Goal: Task Accomplishment & Management: Manage account settings

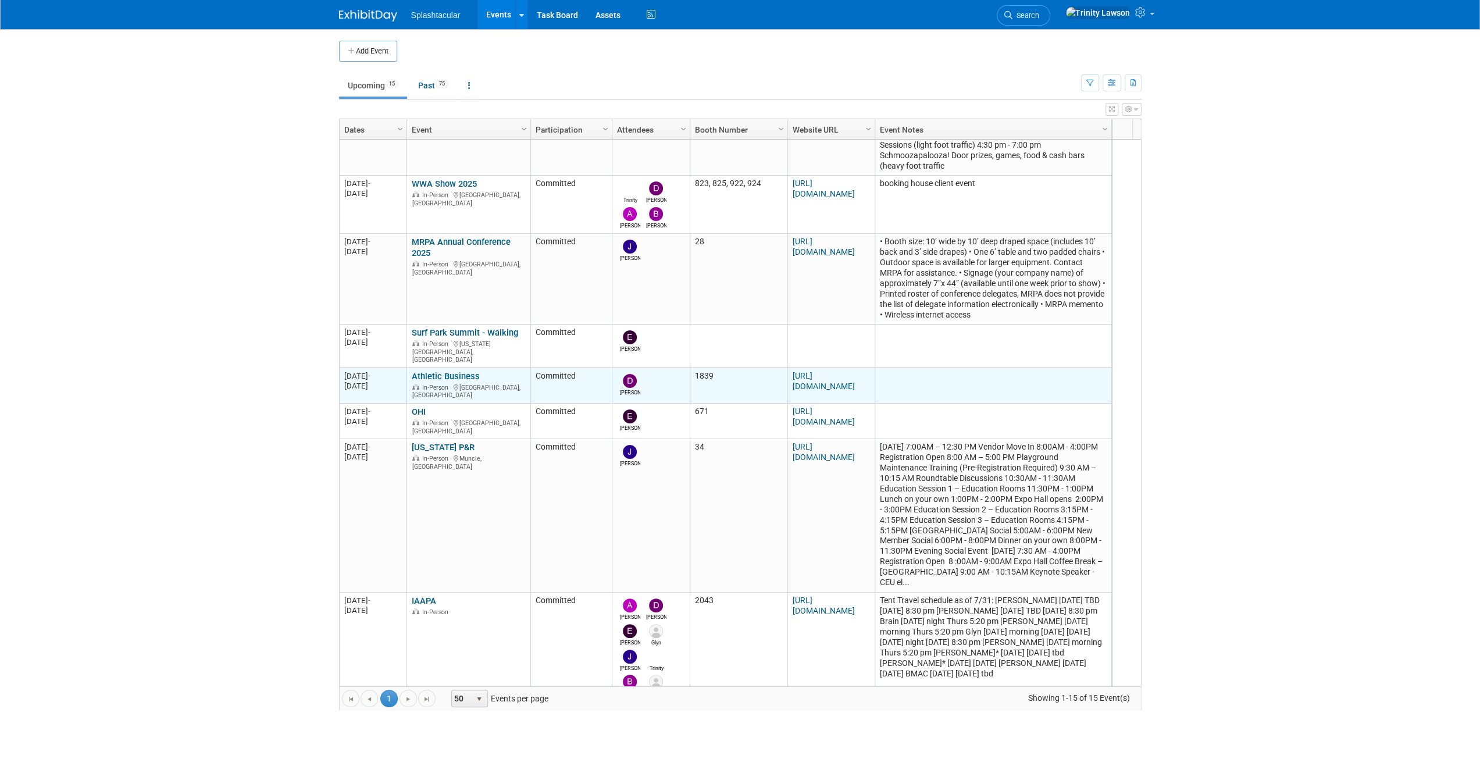
scroll to position [209, 0]
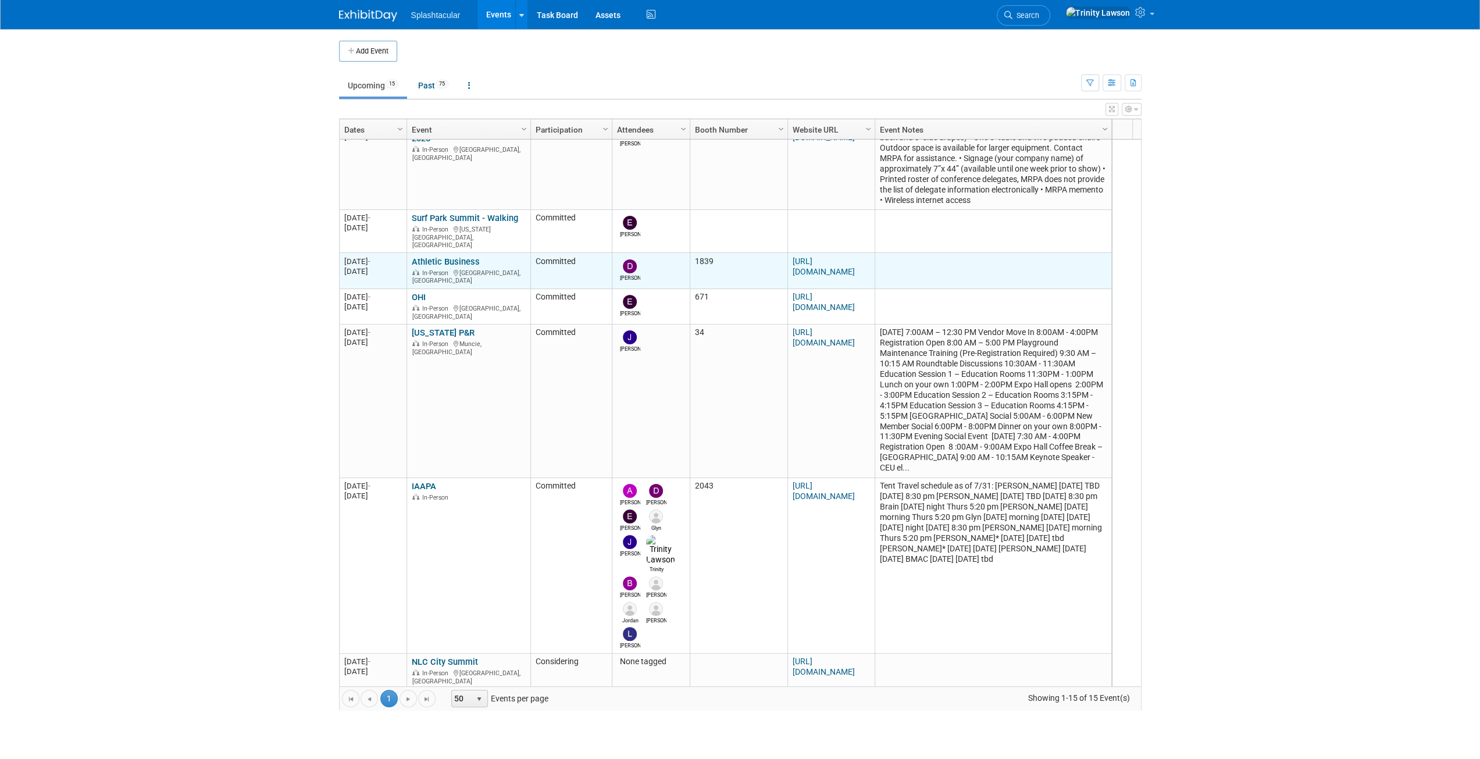
click at [451, 256] on link "Athletic Business" at bounding box center [446, 261] width 68 height 10
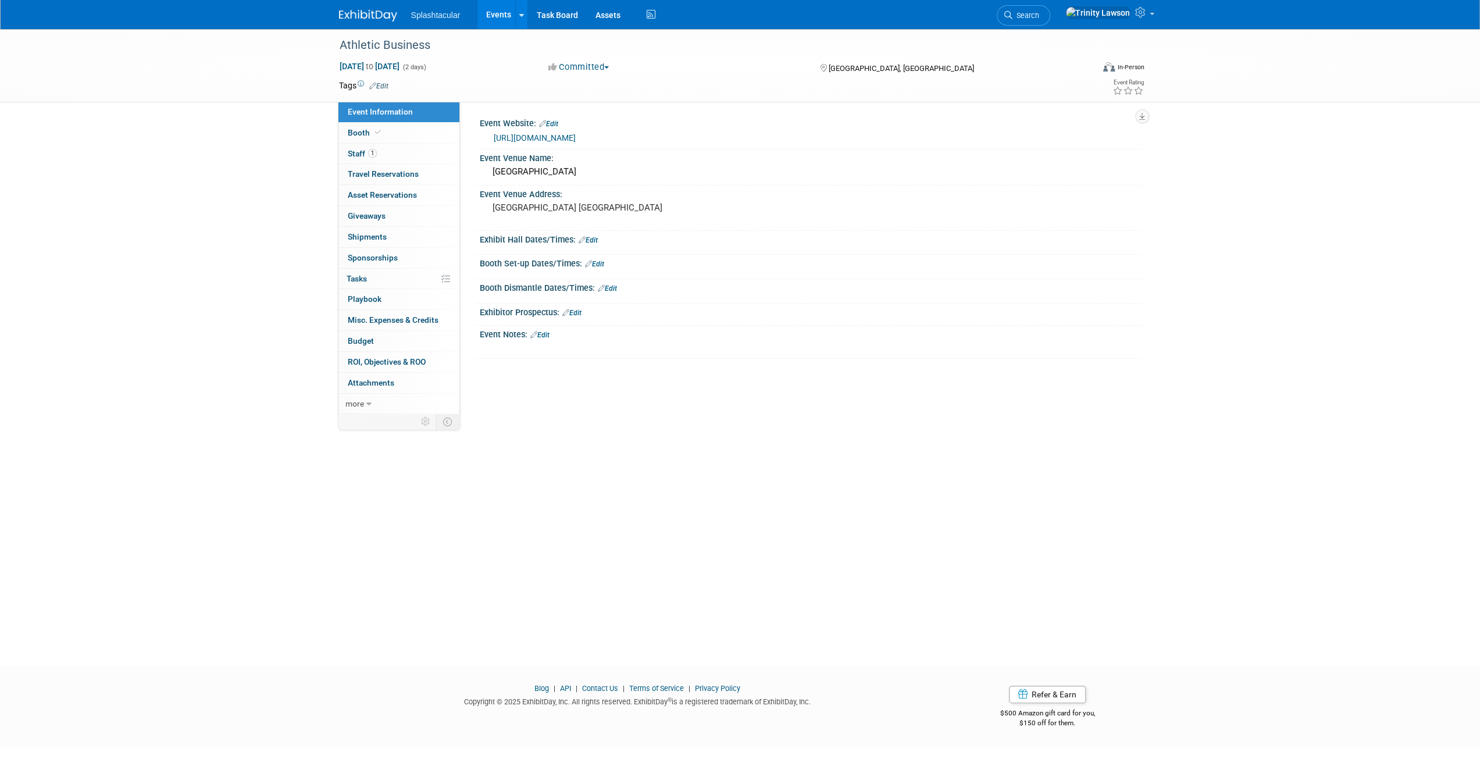
click at [559, 138] on link "[URL][DOMAIN_NAME]" at bounding box center [535, 137] width 82 height 9
click at [548, 331] on link "Edit" at bounding box center [539, 335] width 19 height 8
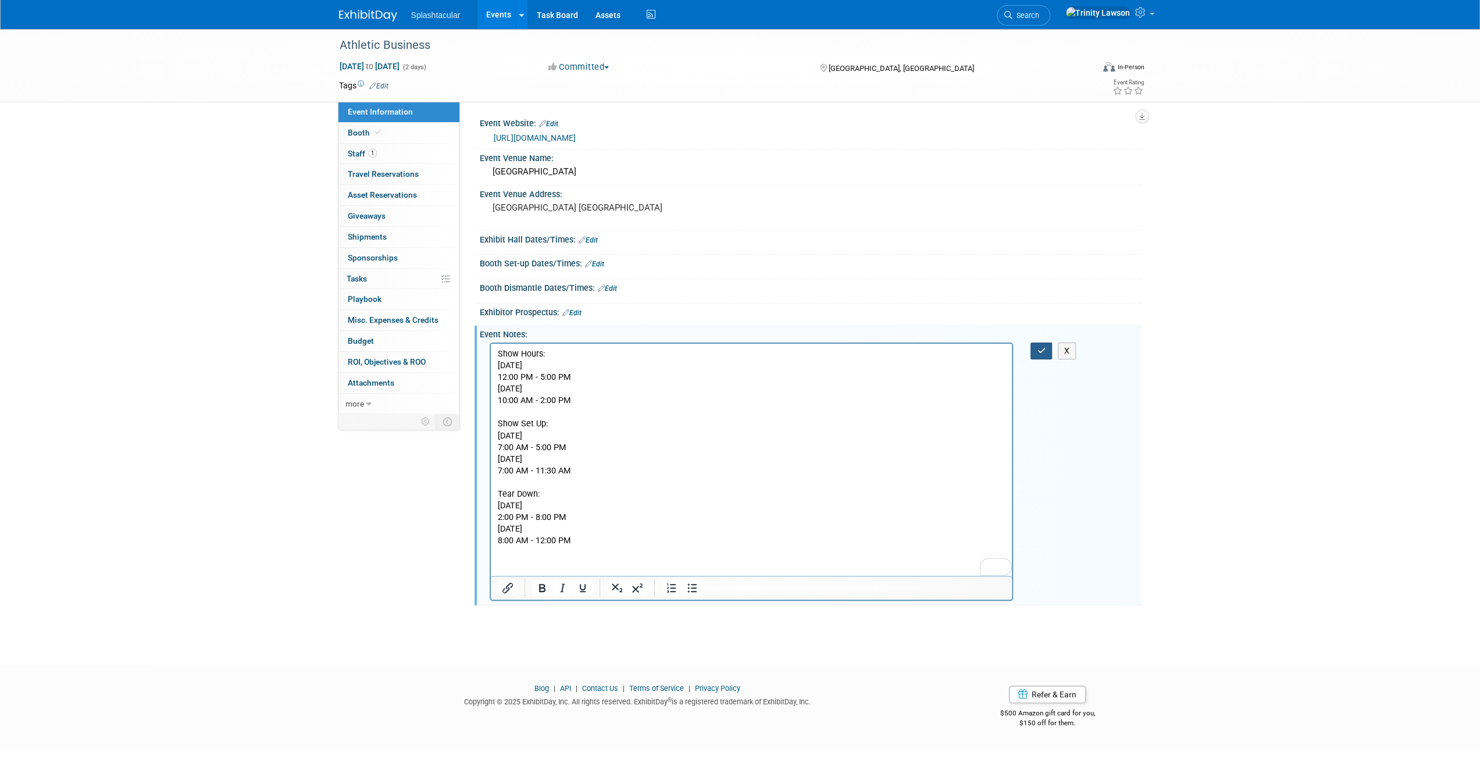
click at [1034, 354] on button "button" at bounding box center [1041, 350] width 22 height 17
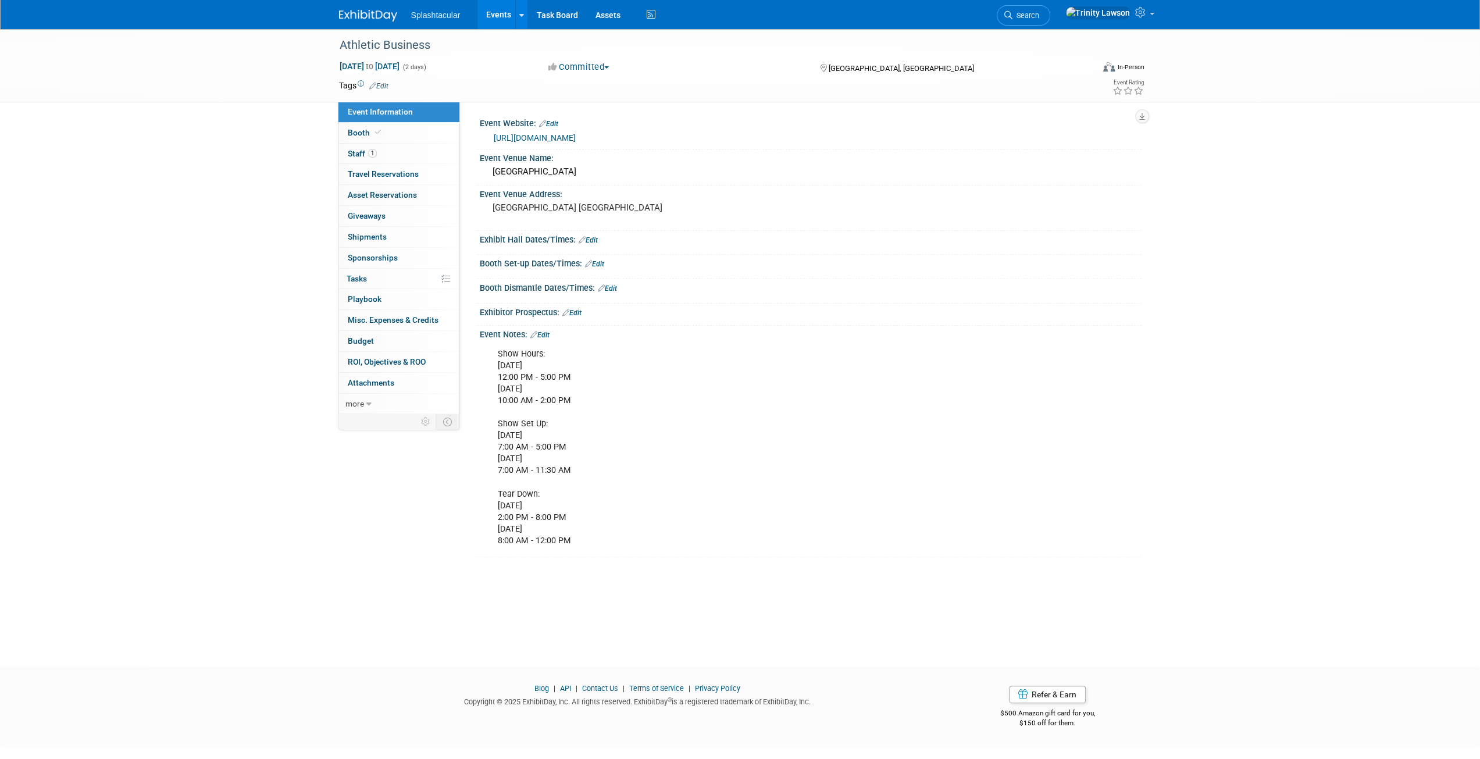
click at [595, 237] on link "Edit" at bounding box center [587, 240] width 19 height 8
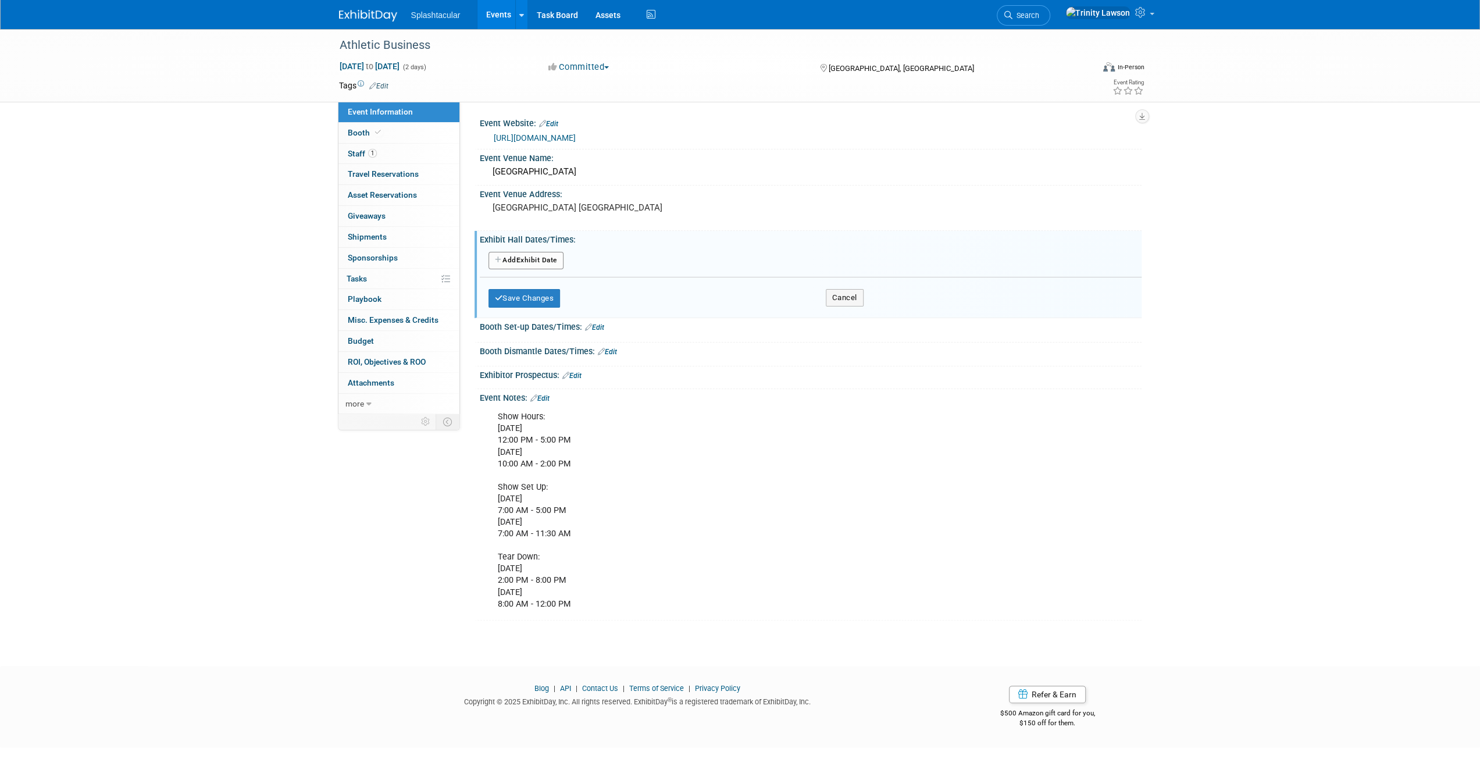
click at [534, 254] on button "Add Another Exhibit Date" at bounding box center [525, 260] width 75 height 17
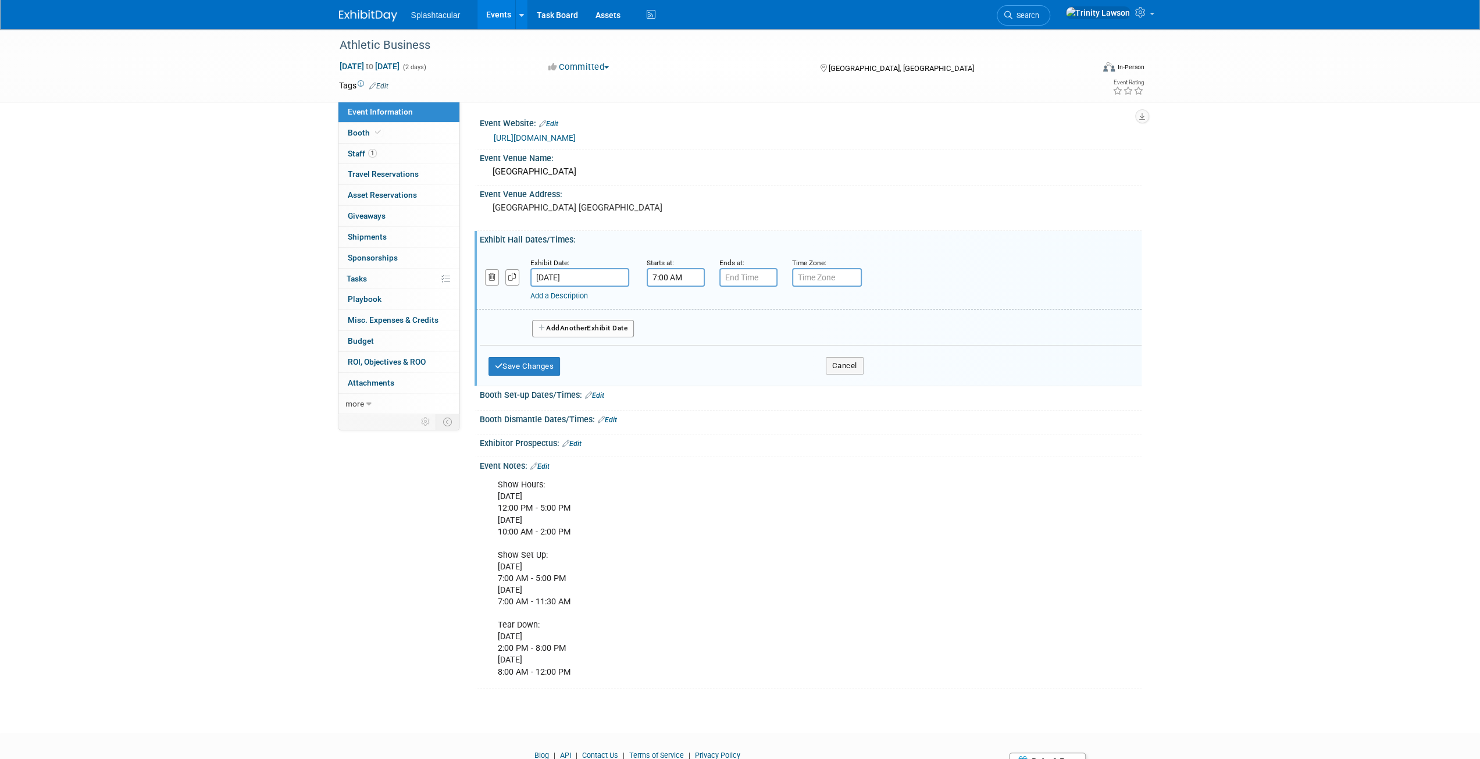
click at [674, 273] on input "7:00 AM" at bounding box center [676, 277] width 58 height 19
click at [681, 326] on span "07" at bounding box center [673, 330] width 22 height 21
click at [668, 306] on td "12" at bounding box center [667, 306] width 37 height 31
drag, startPoint x: 776, startPoint y: 332, endPoint x: 786, endPoint y: 333, distance: 10.0
click at [776, 333] on button "AM" at bounding box center [775, 331] width 21 height 20
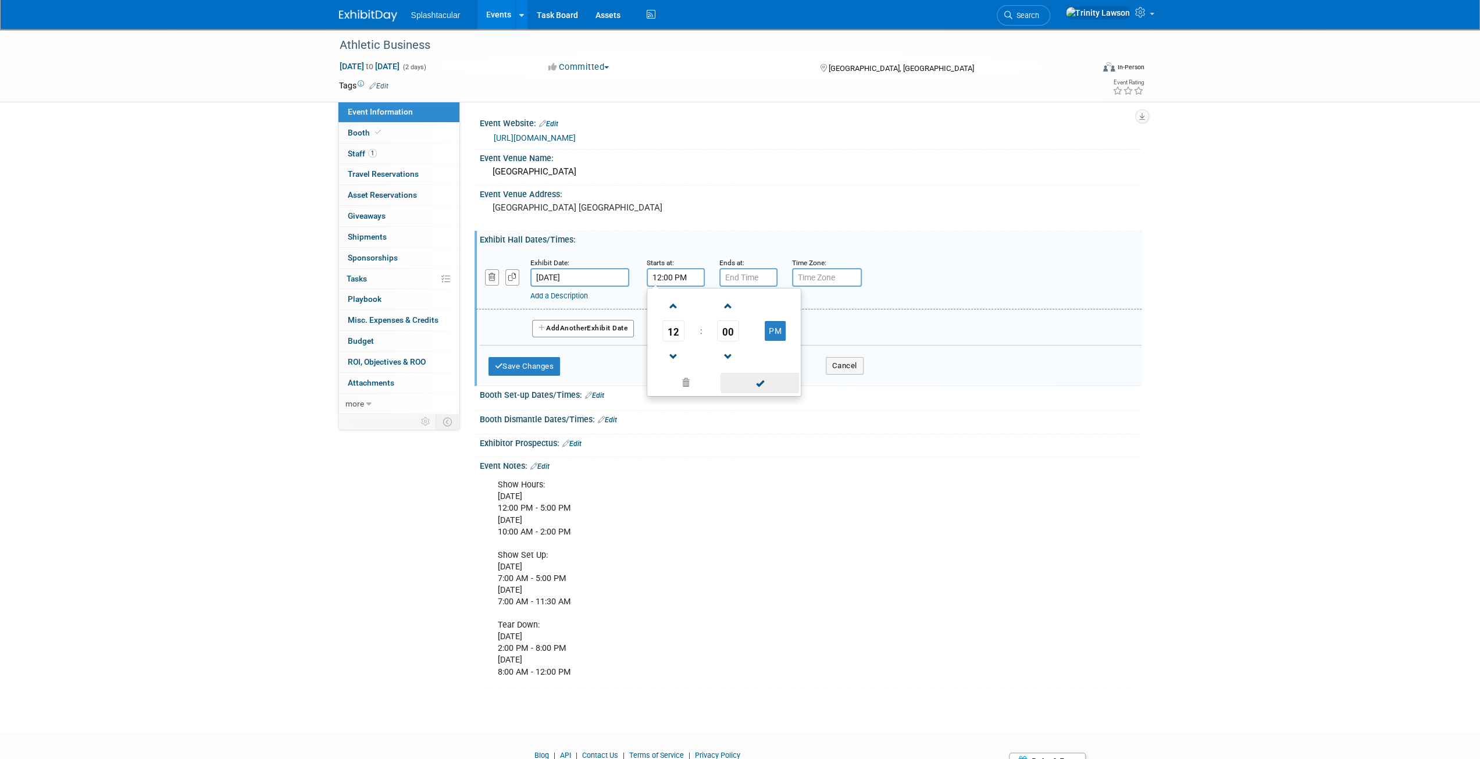
click at [761, 390] on span at bounding box center [759, 383] width 78 height 20
type input "12:00 PM"
click at [752, 278] on input "7:00 PM" at bounding box center [748, 277] width 58 height 19
click at [743, 347] on span at bounding box center [746, 357] width 20 height 20
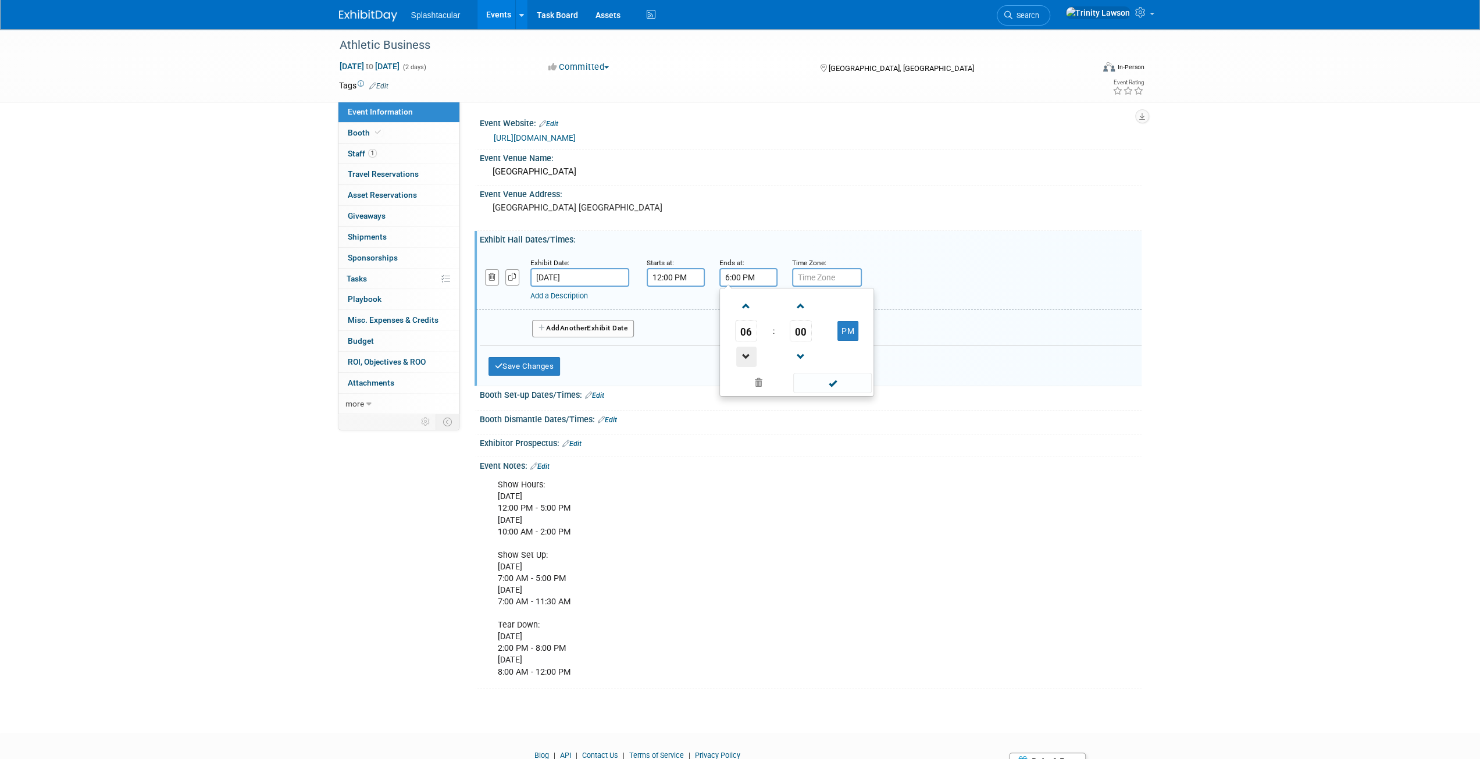
type input "5:00 PM"
click at [810, 378] on span at bounding box center [832, 383] width 78 height 20
click at [562, 332] on button "Add Another Exhibit Date" at bounding box center [583, 328] width 102 height 17
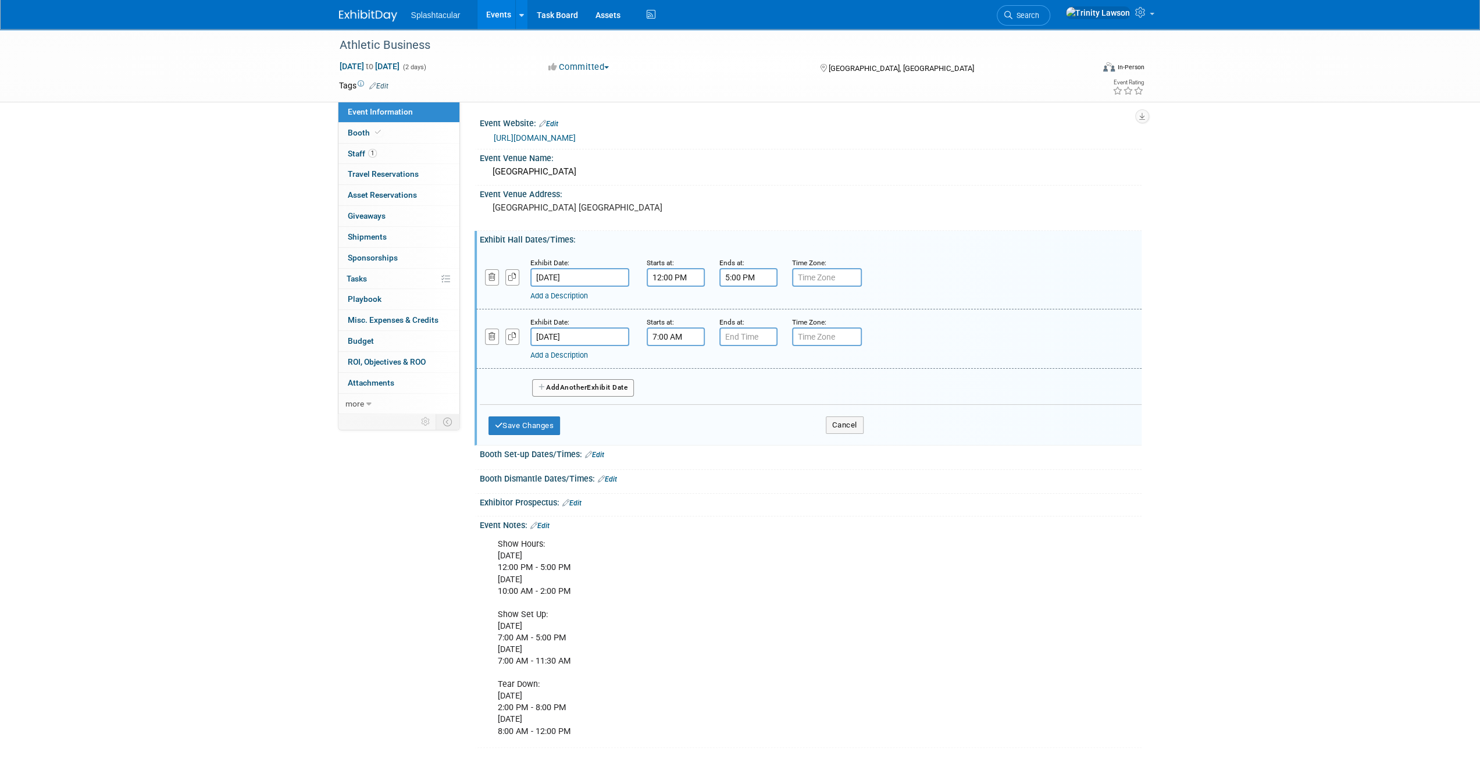
click at [655, 334] on input "7:00 AM" at bounding box center [676, 336] width 58 height 19
click at [673, 383] on span "07" at bounding box center [673, 390] width 22 height 21
click at [748, 424] on td "10" at bounding box center [742, 428] width 37 height 31
type input "10:00 AM"
click at [763, 434] on span at bounding box center [759, 442] width 78 height 20
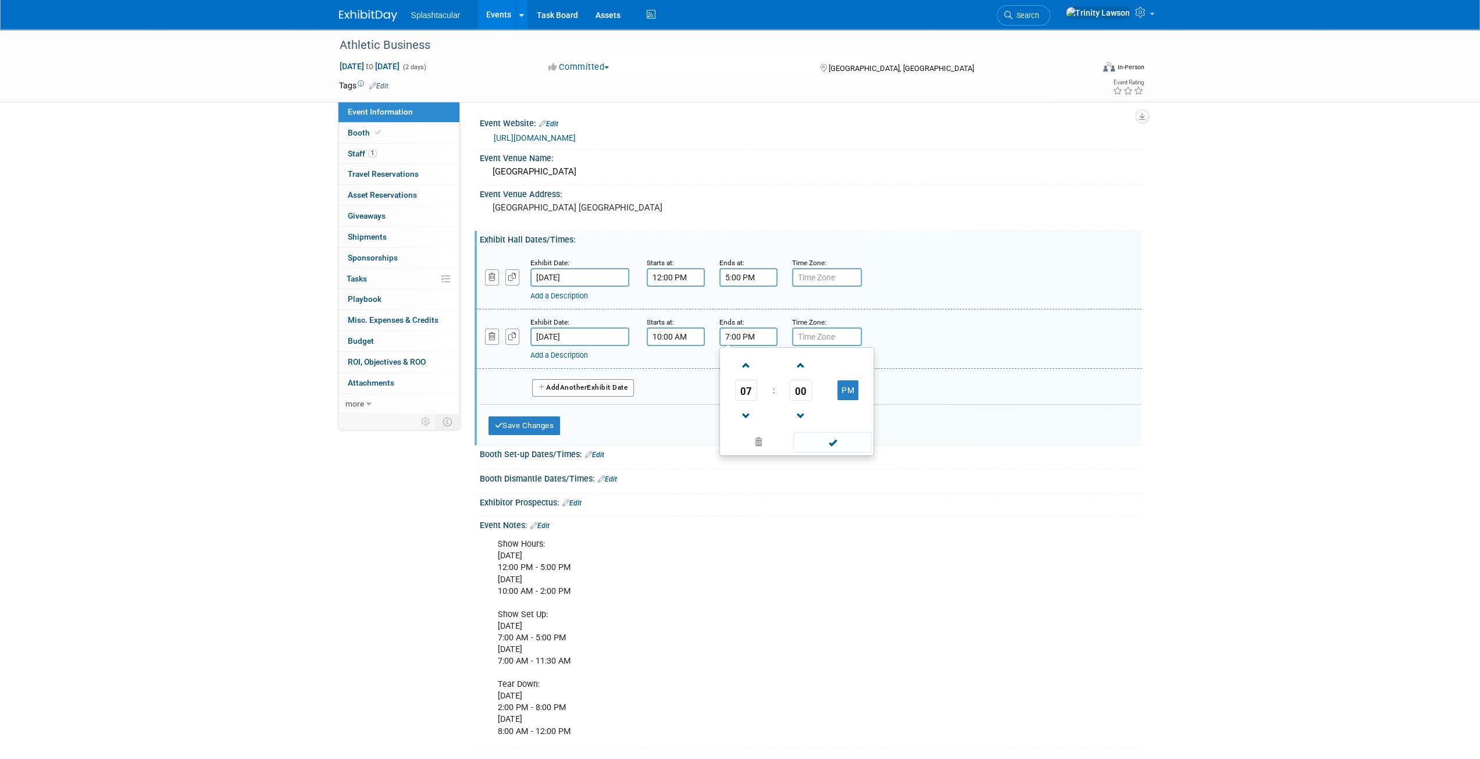
click at [750, 343] on input "7:00 PM" at bounding box center [748, 336] width 58 height 19
click at [742, 417] on span at bounding box center [746, 416] width 20 height 20
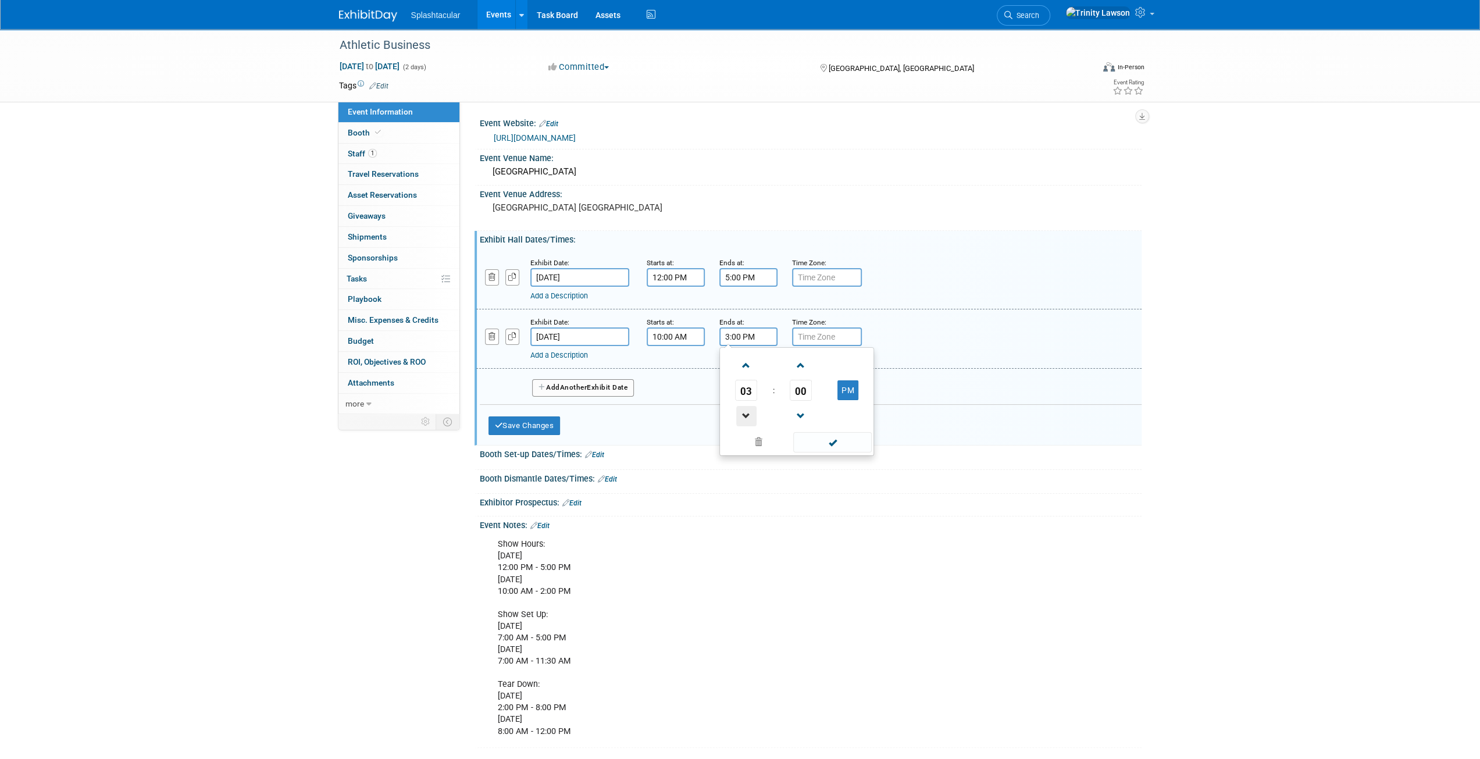
click at [742, 417] on span at bounding box center [746, 416] width 20 height 20
type input "2:00 PM"
click at [816, 442] on span at bounding box center [832, 442] width 78 height 20
click at [536, 428] on button "Save Changes" at bounding box center [524, 425] width 72 height 19
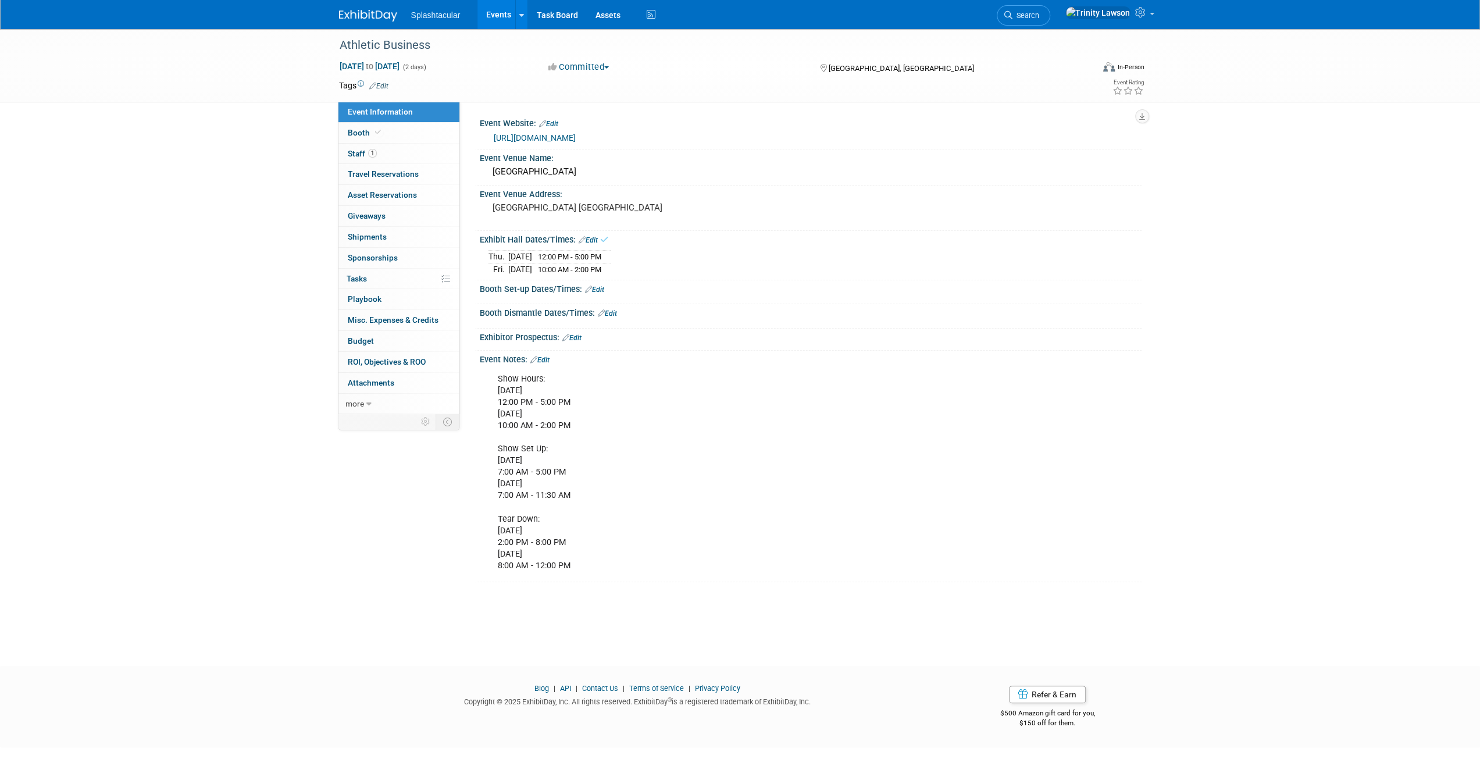
click at [602, 294] on div "Save Changes Cancel" at bounding box center [811, 297] width 662 height 7
click at [602, 290] on link "Edit" at bounding box center [594, 289] width 19 height 8
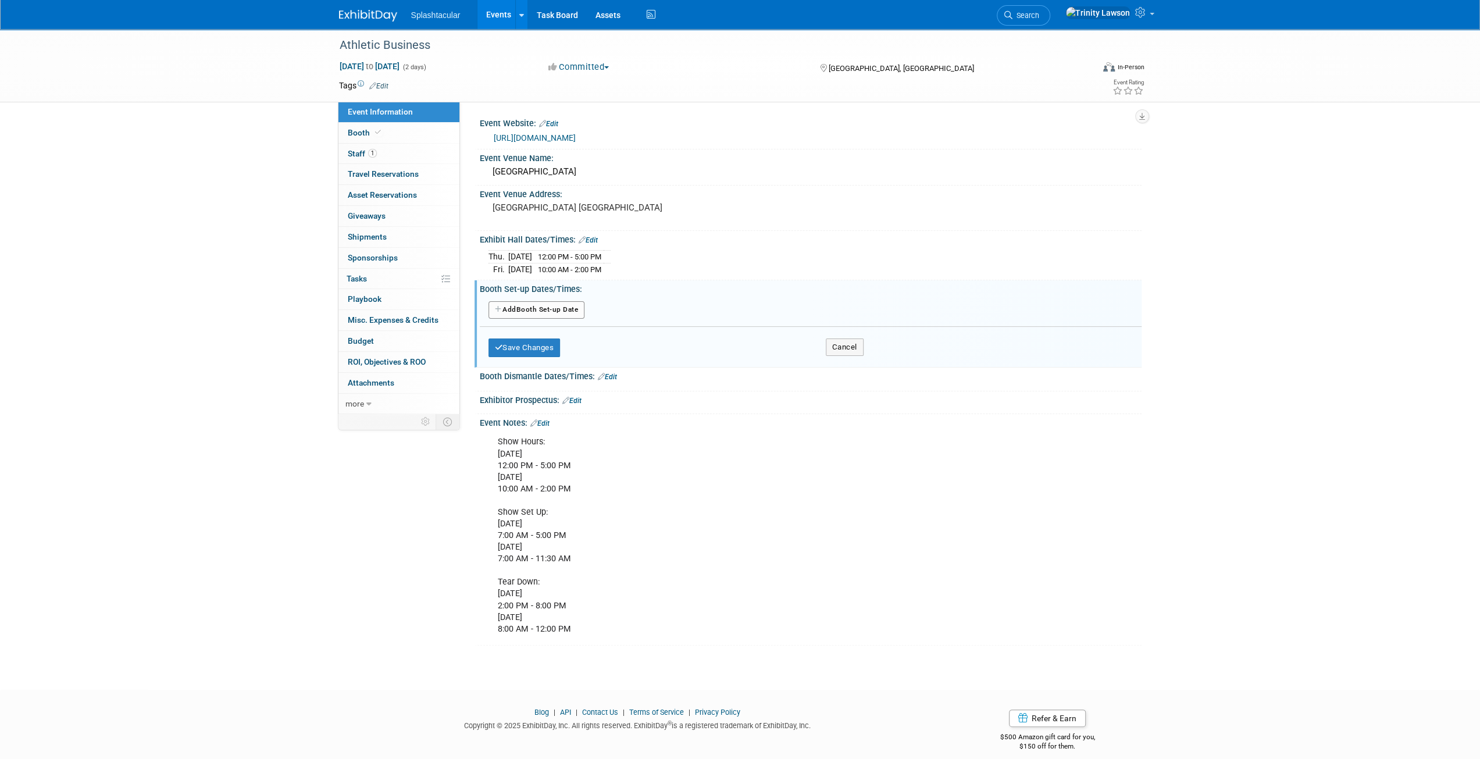
click at [558, 302] on button "Add Another Booth Set-up Date" at bounding box center [536, 309] width 97 height 17
select select "10"
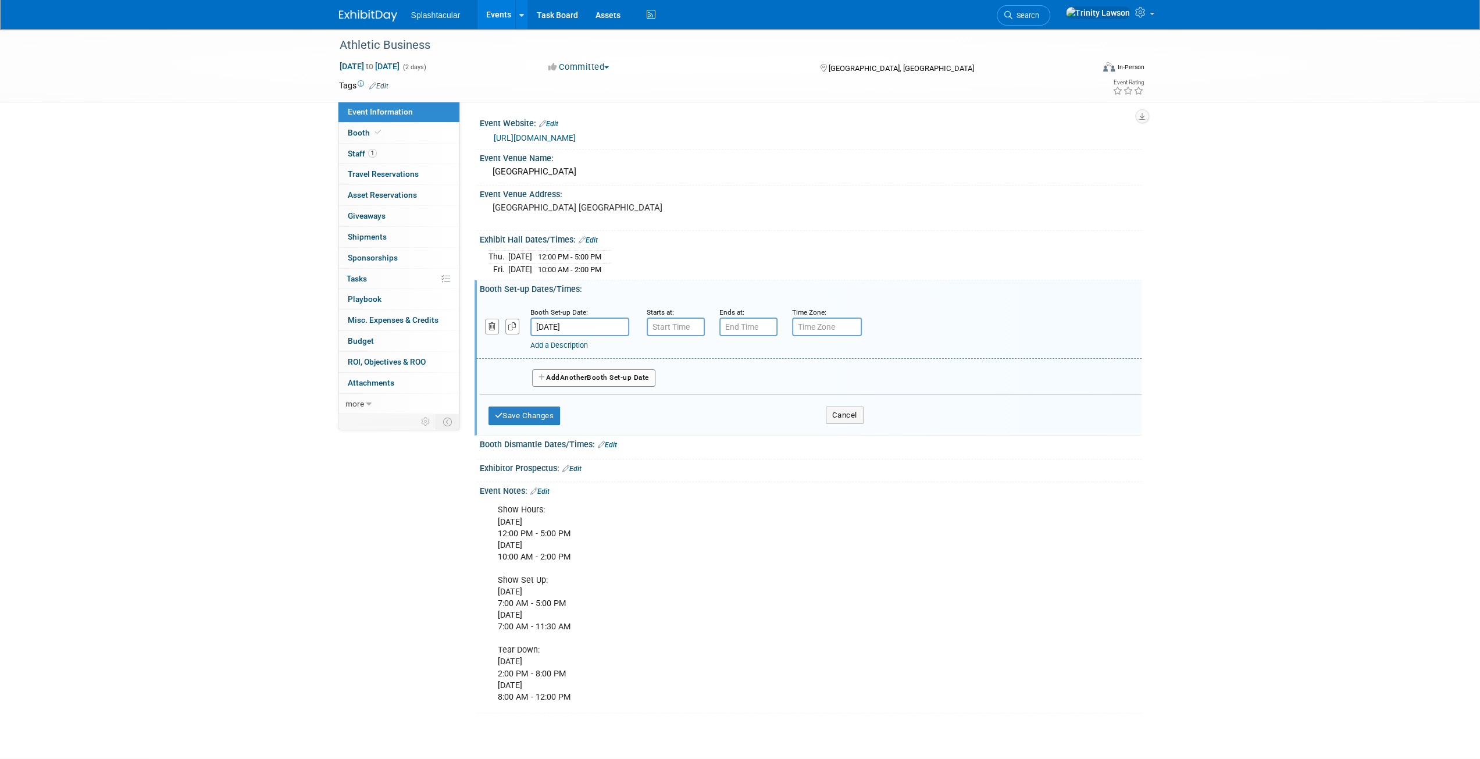
click at [593, 324] on input "[DATE]" at bounding box center [579, 326] width 99 height 19
click at [620, 410] on span "5" at bounding box center [619, 408] width 23 height 23
type input "[DATE]"
type input "7:00 AM"
click at [669, 330] on input "7:00 AM" at bounding box center [676, 326] width 58 height 19
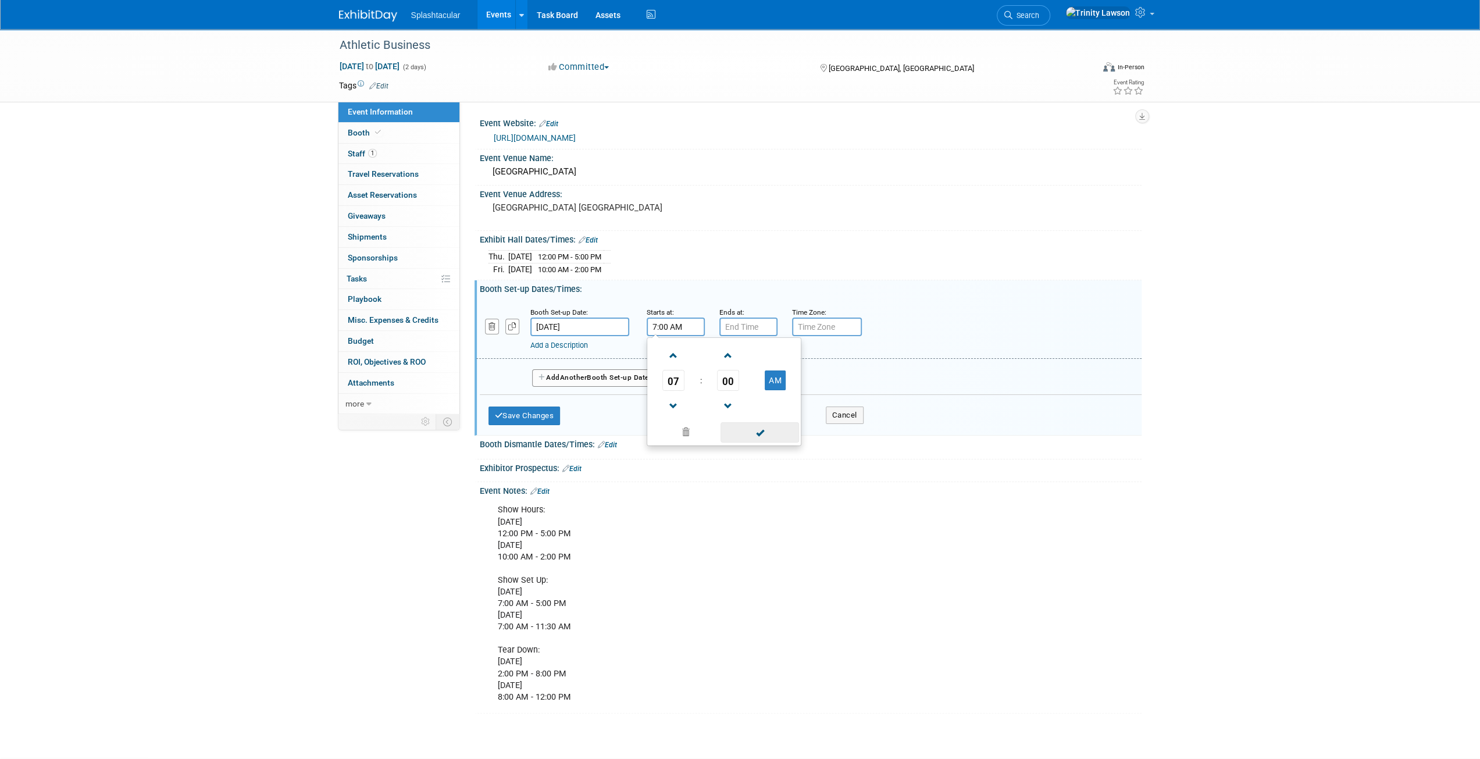
click at [758, 440] on span at bounding box center [759, 432] width 78 height 20
click at [756, 326] on input "7:00 PM" at bounding box center [748, 326] width 58 height 19
click at [745, 380] on span "07" at bounding box center [746, 380] width 22 height 21
click at [771, 383] on td "05" at bounding box center [777, 387] width 37 height 31
type input "5:00 PM"
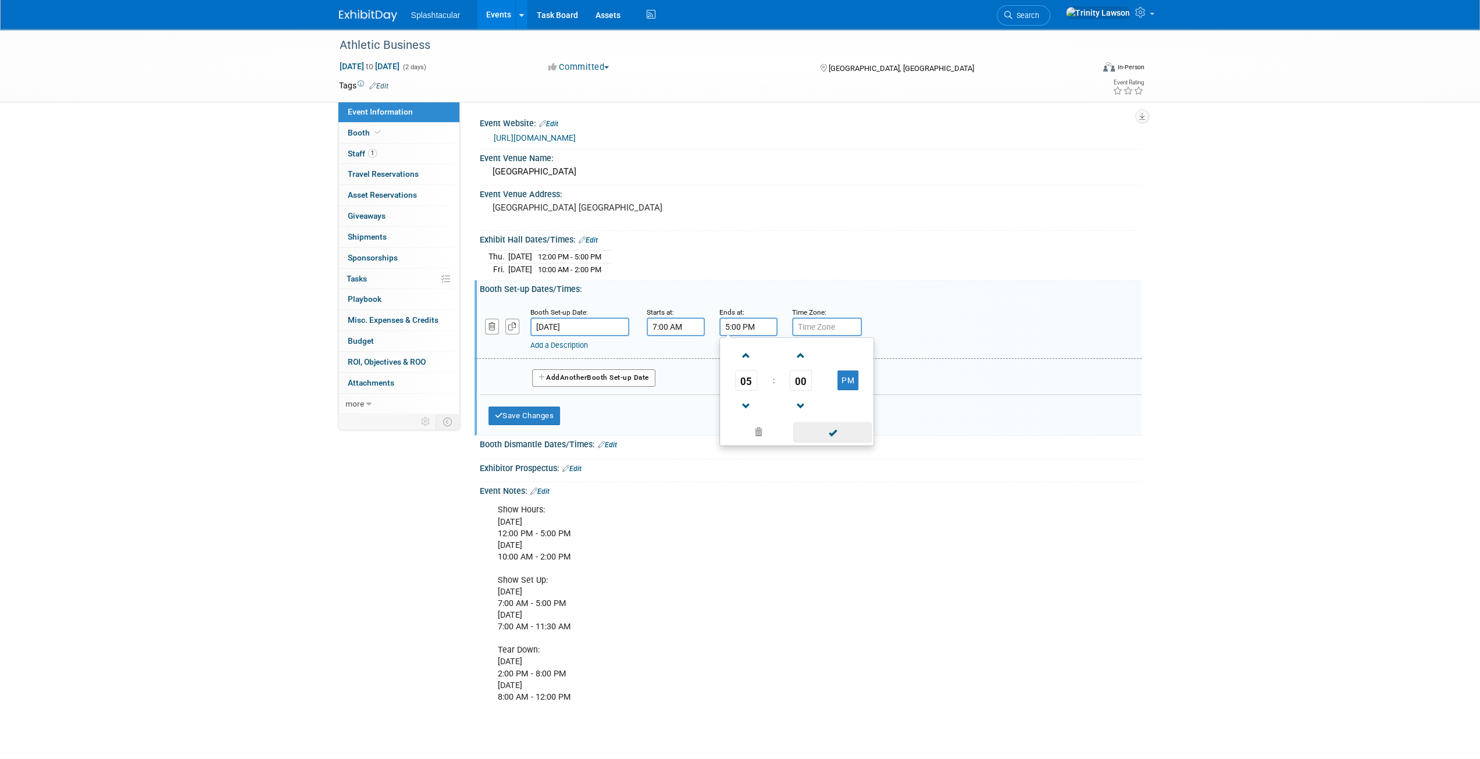
click at [810, 430] on span at bounding box center [832, 432] width 78 height 20
click at [569, 374] on span "Another" at bounding box center [573, 377] width 27 height 8
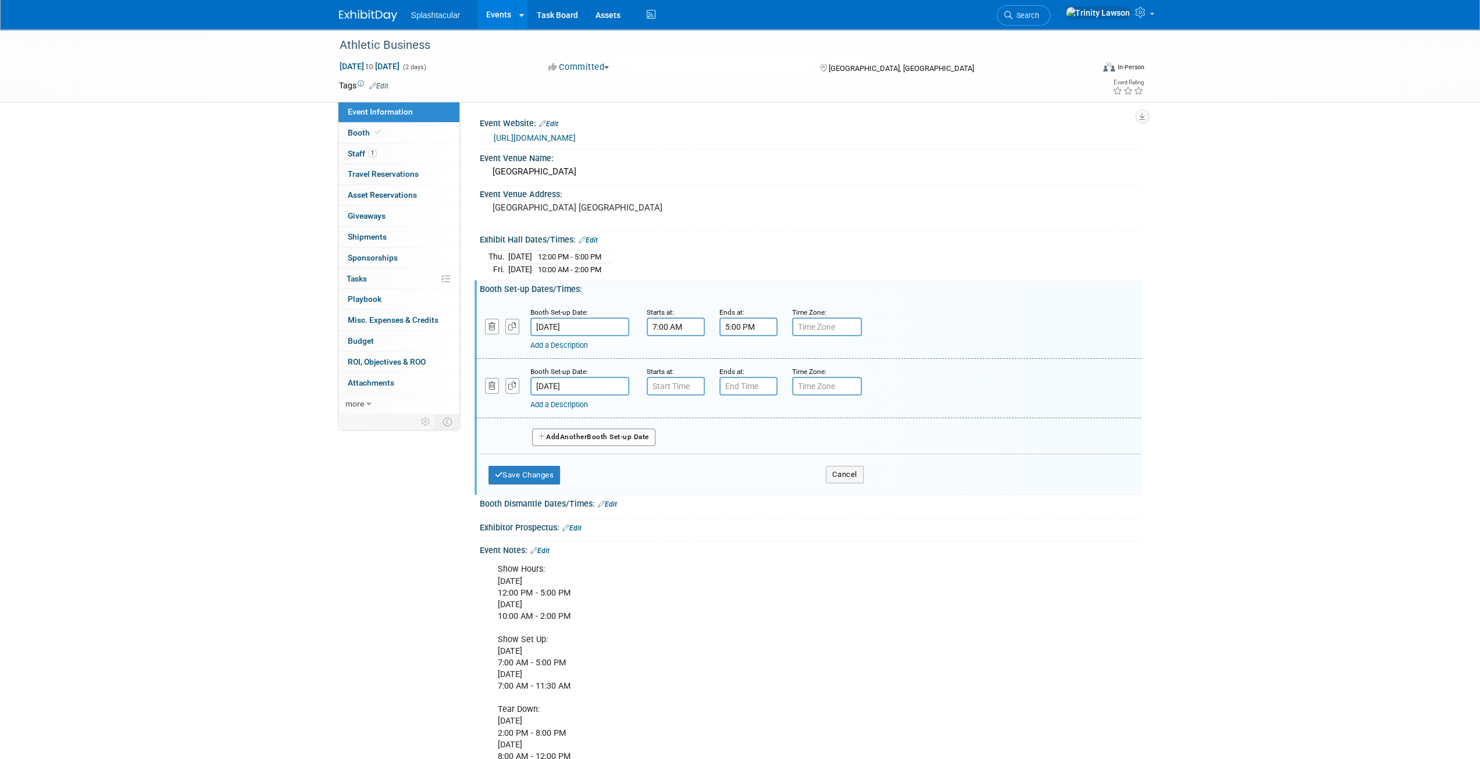
type input "7:00 AM"
click at [647, 379] on input "7:00 AM" at bounding box center [676, 386] width 58 height 19
click at [772, 484] on span at bounding box center [759, 491] width 78 height 20
click at [762, 383] on input "7:00 PM" at bounding box center [748, 386] width 58 height 19
click at [751, 434] on span "07" at bounding box center [746, 439] width 22 height 21
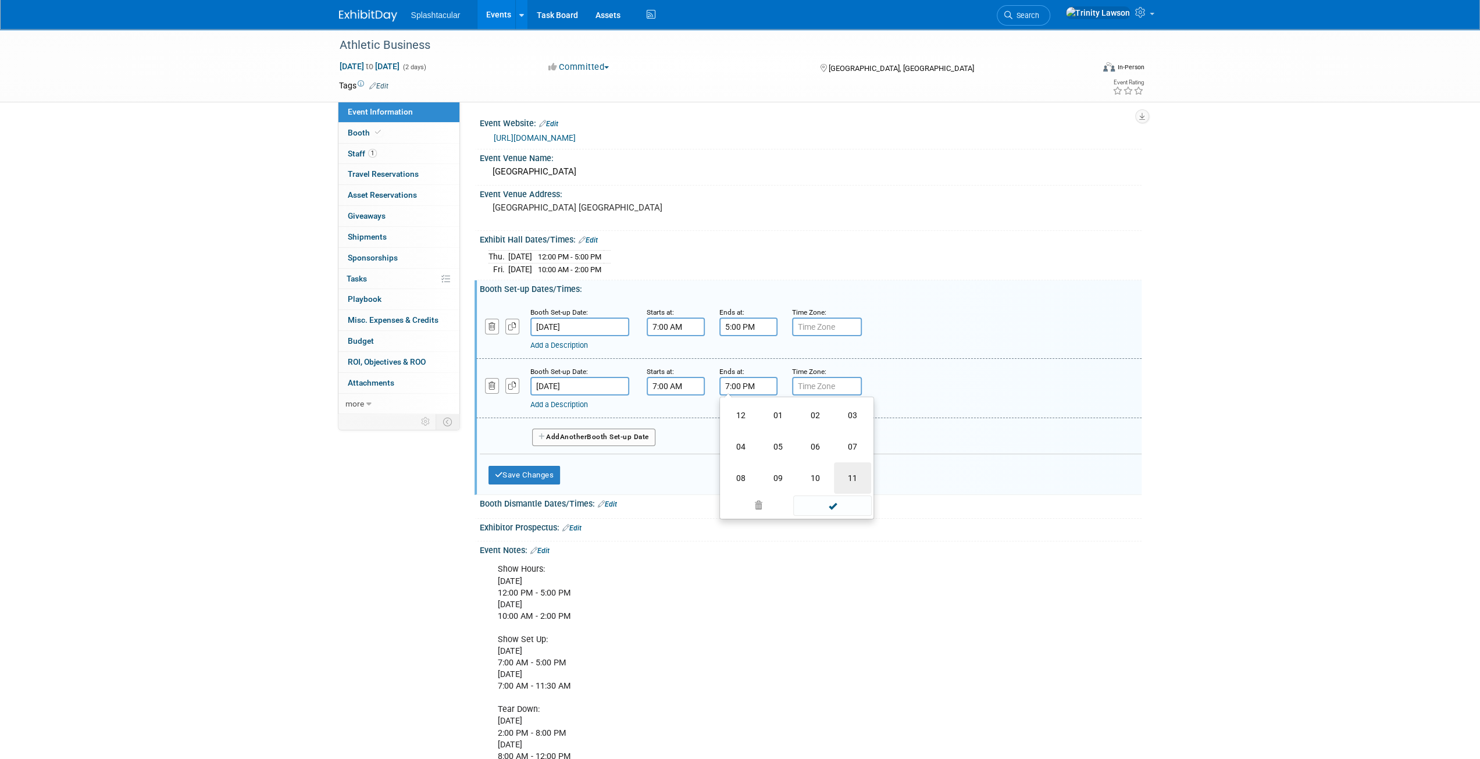
click at [849, 473] on td "11" at bounding box center [852, 477] width 37 height 31
click at [801, 437] on span "00" at bounding box center [801, 439] width 22 height 21
click at [807, 441] on td "30" at bounding box center [815, 446] width 37 height 31
type input "11:30 PM"
click at [835, 490] on span at bounding box center [832, 491] width 78 height 20
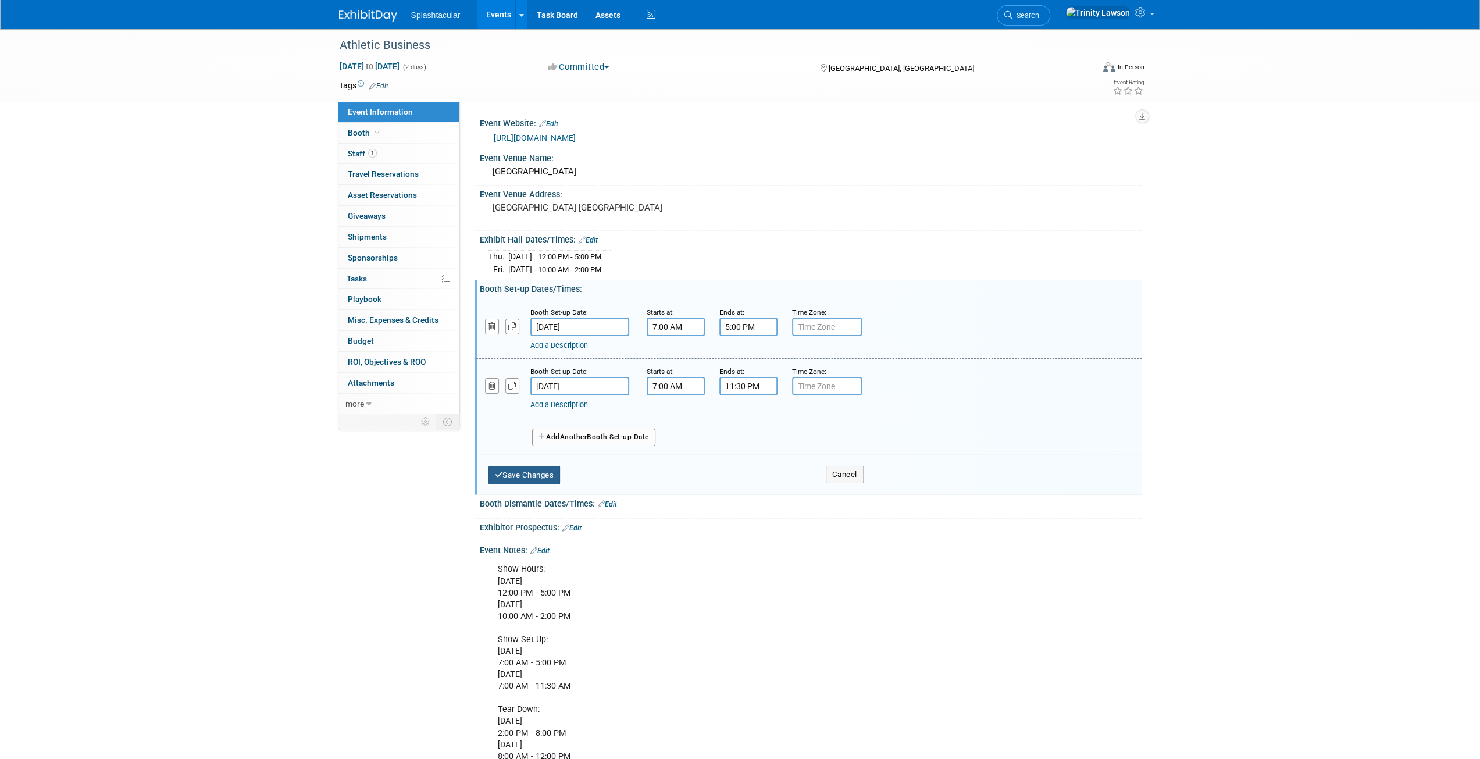
click at [542, 472] on button "Save Changes" at bounding box center [524, 475] width 72 height 19
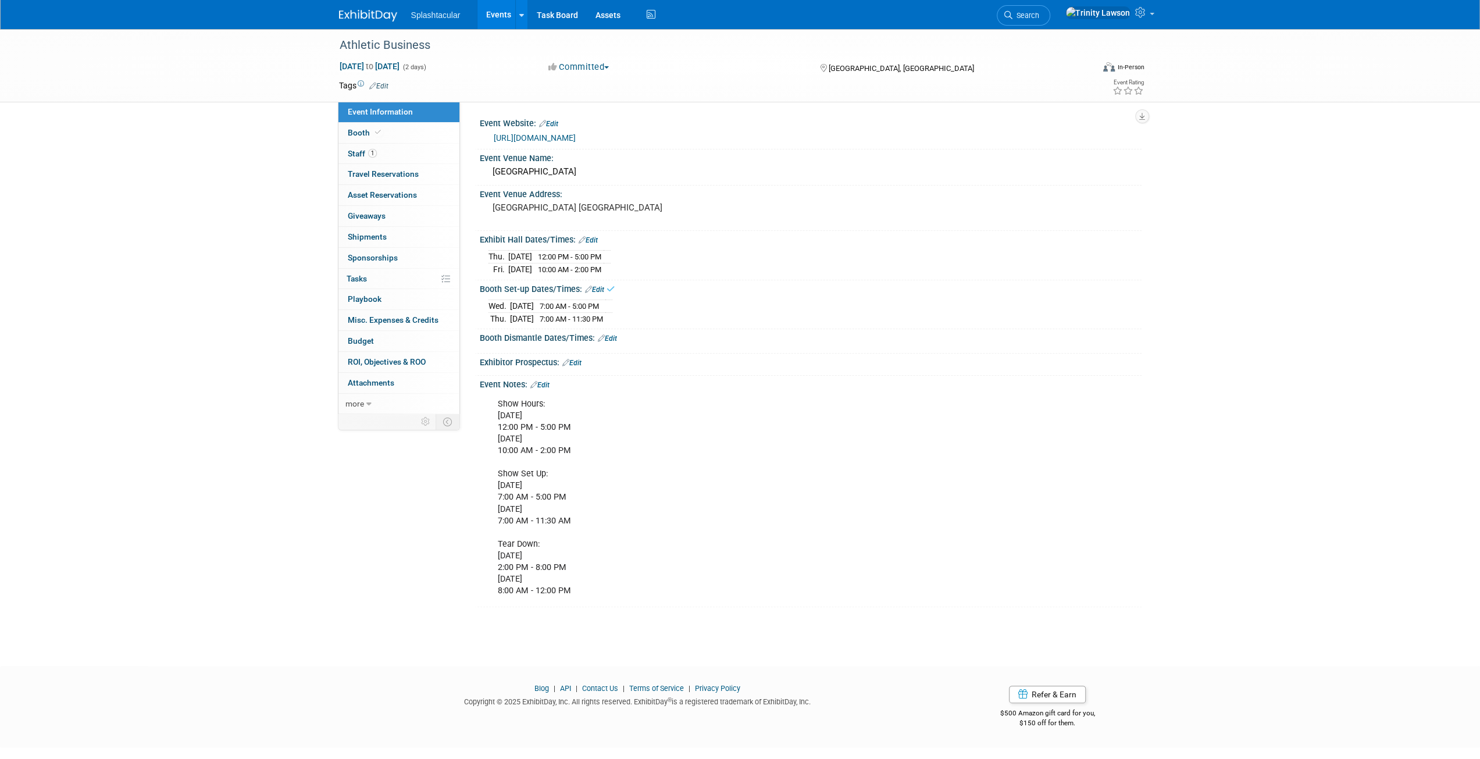
click at [612, 334] on link "Edit" at bounding box center [607, 338] width 19 height 8
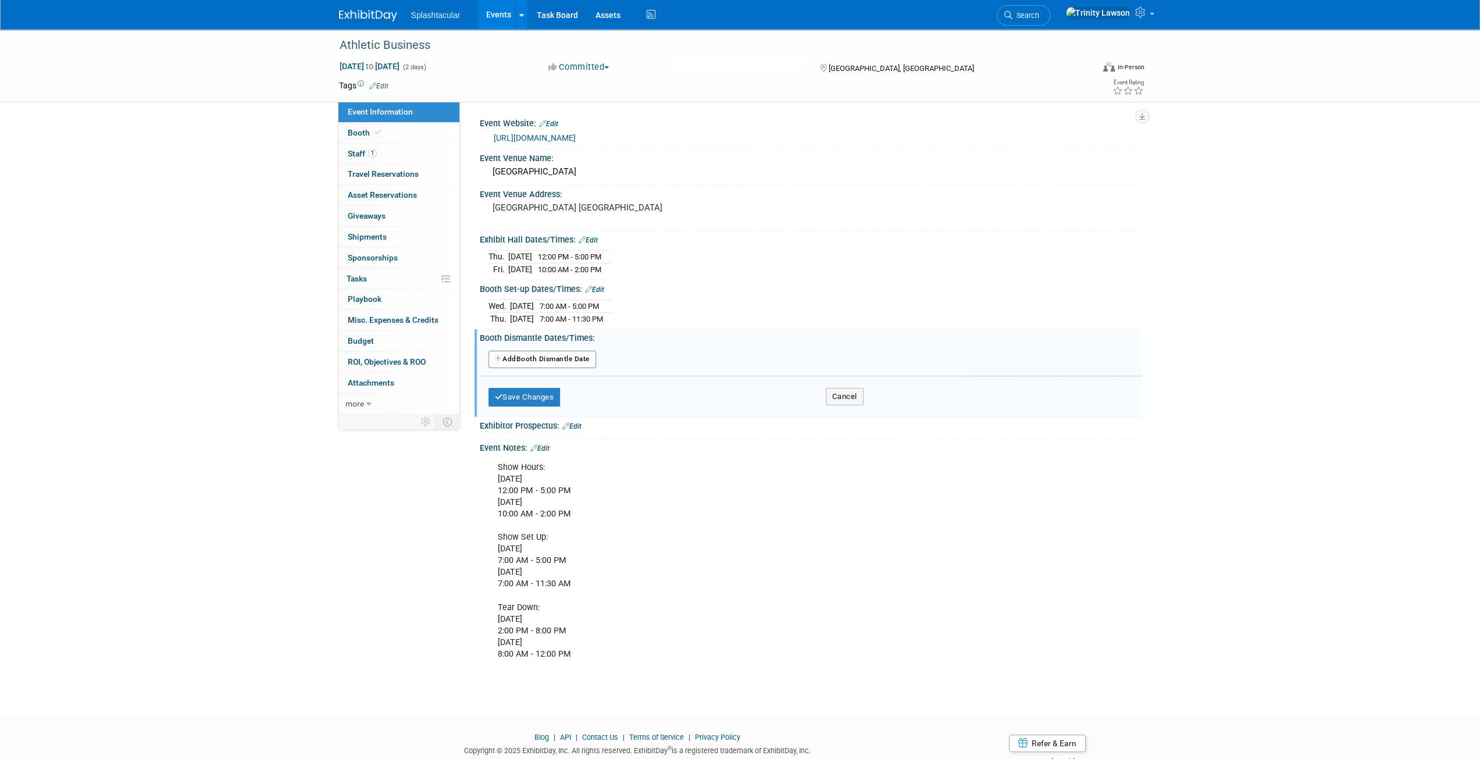
click at [542, 357] on button "Add Another Booth Dismantle Date" at bounding box center [542, 359] width 108 height 17
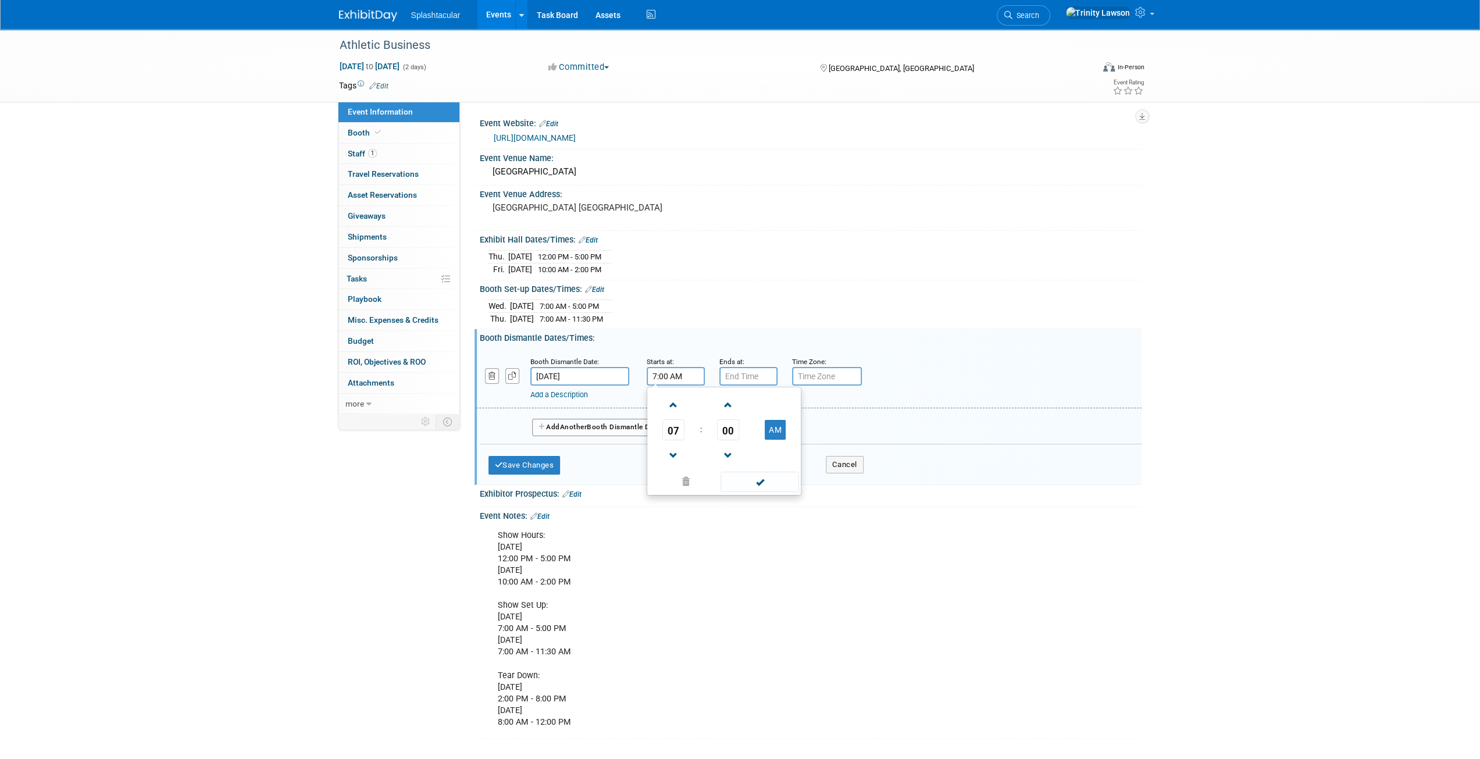
click at [685, 377] on input "7:00 AM" at bounding box center [676, 376] width 58 height 19
click at [675, 424] on span "07" at bounding box center [673, 429] width 22 height 21
click at [744, 402] on td "02" at bounding box center [742, 405] width 37 height 31
click at [774, 426] on button "AM" at bounding box center [775, 430] width 21 height 20
type input "2:00 PM"
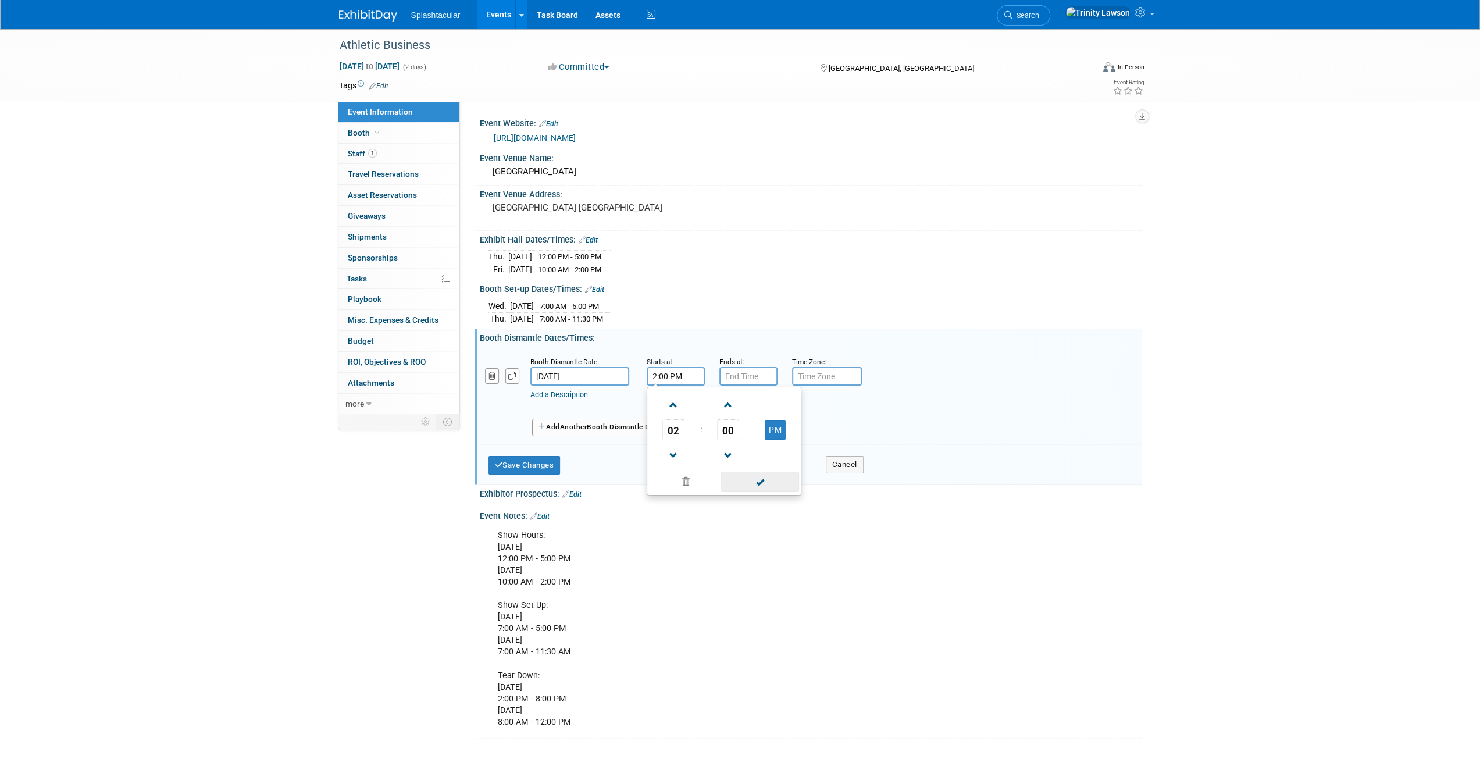
click at [774, 472] on span at bounding box center [759, 482] width 78 height 20
click at [742, 375] on input "7:00 PM" at bounding box center [748, 376] width 58 height 19
click at [749, 406] on span at bounding box center [746, 405] width 20 height 20
type input "8:00 PM"
click at [809, 480] on span at bounding box center [832, 482] width 78 height 20
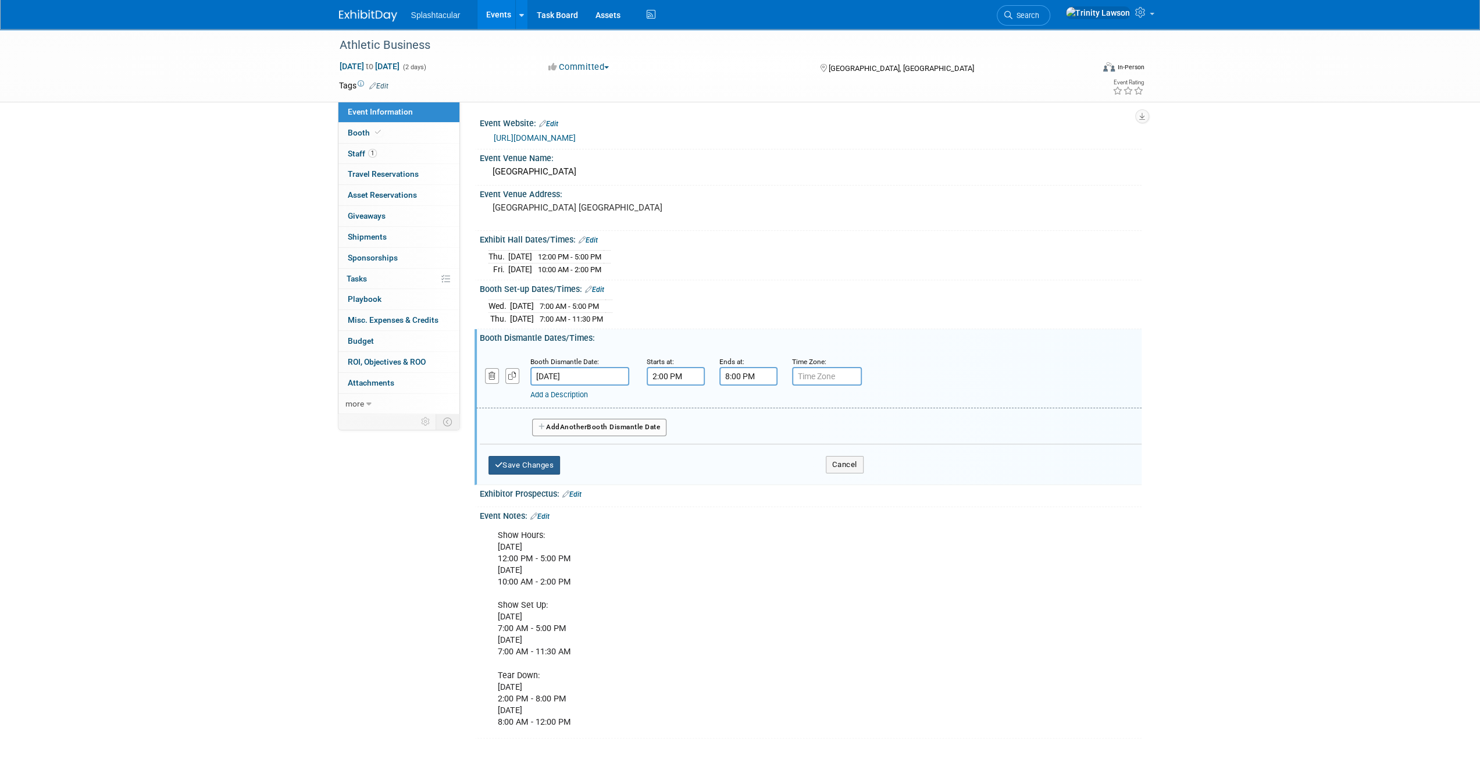
click at [513, 466] on button "Save Changes" at bounding box center [524, 465] width 72 height 19
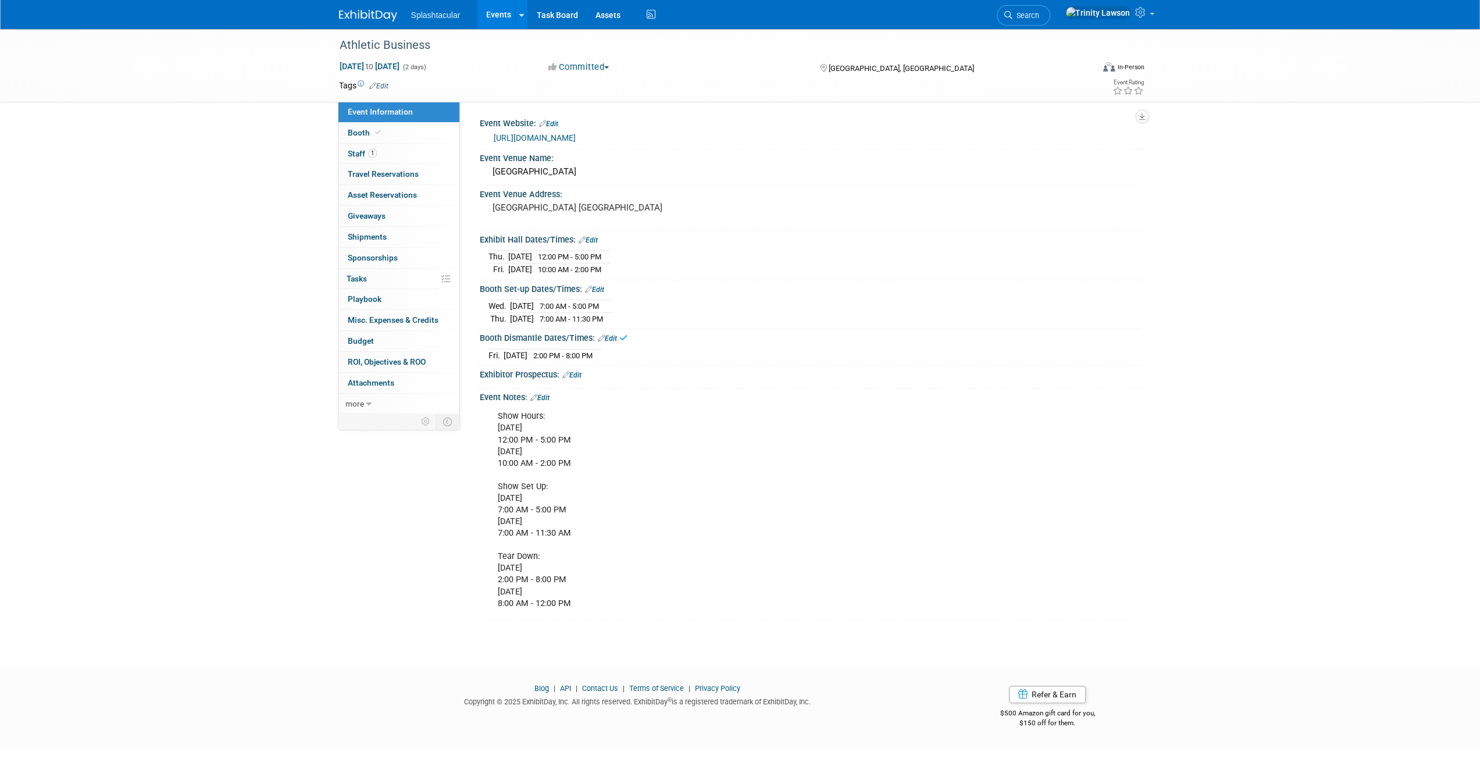
click at [544, 395] on link "Edit" at bounding box center [539, 398] width 19 height 8
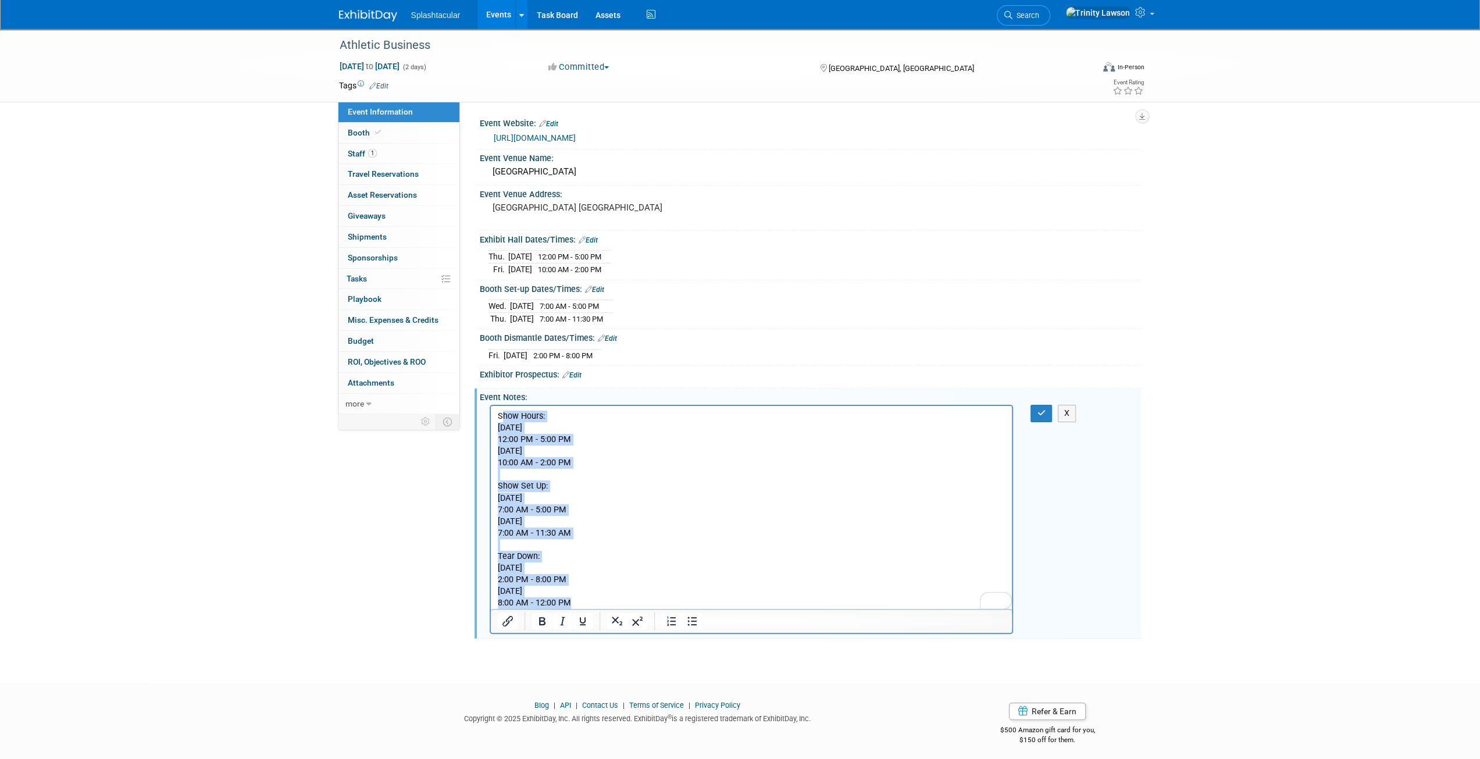
drag, startPoint x: 501, startPoint y: 415, endPoint x: 690, endPoint y: 624, distance: 282.4
click at [690, 609] on html "Show Hours: [DATE] 12:00 PM - 5:00 PM [DATE] 10:00 AM - 2:00 PM ​​ Show Set Up:…" at bounding box center [751, 507] width 522 height 203
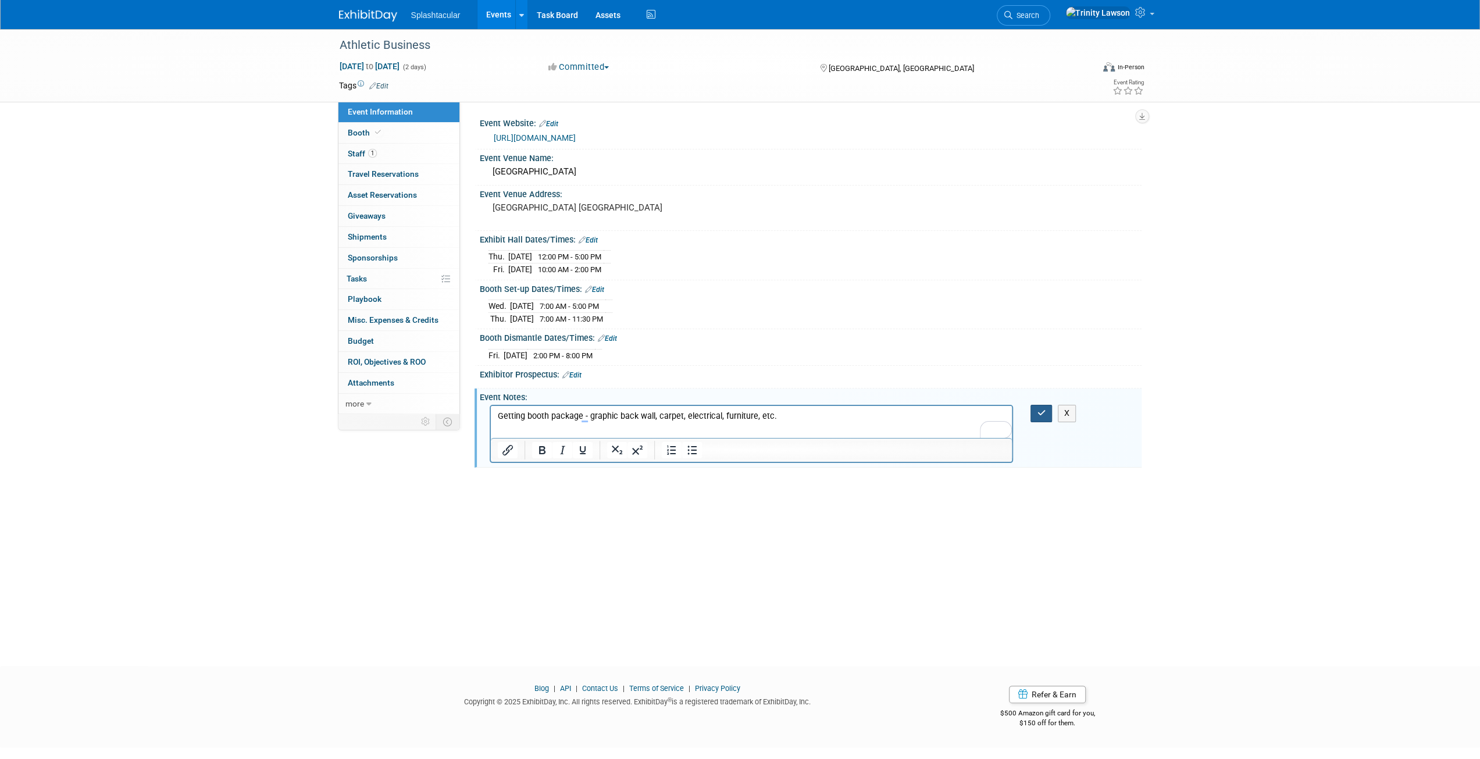
click at [1034, 412] on button "button" at bounding box center [1041, 413] width 22 height 17
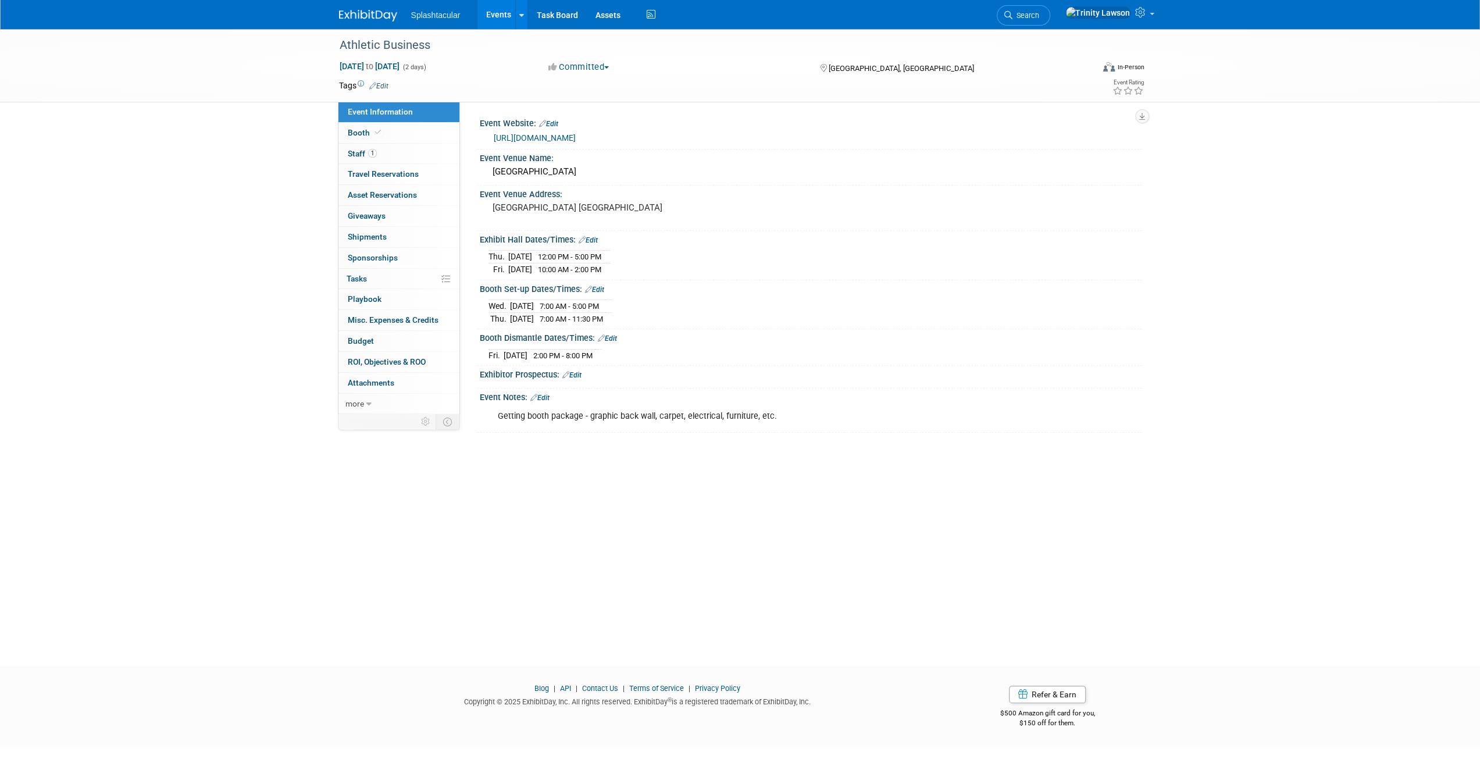
click at [499, 17] on link "Events" at bounding box center [498, 14] width 42 height 29
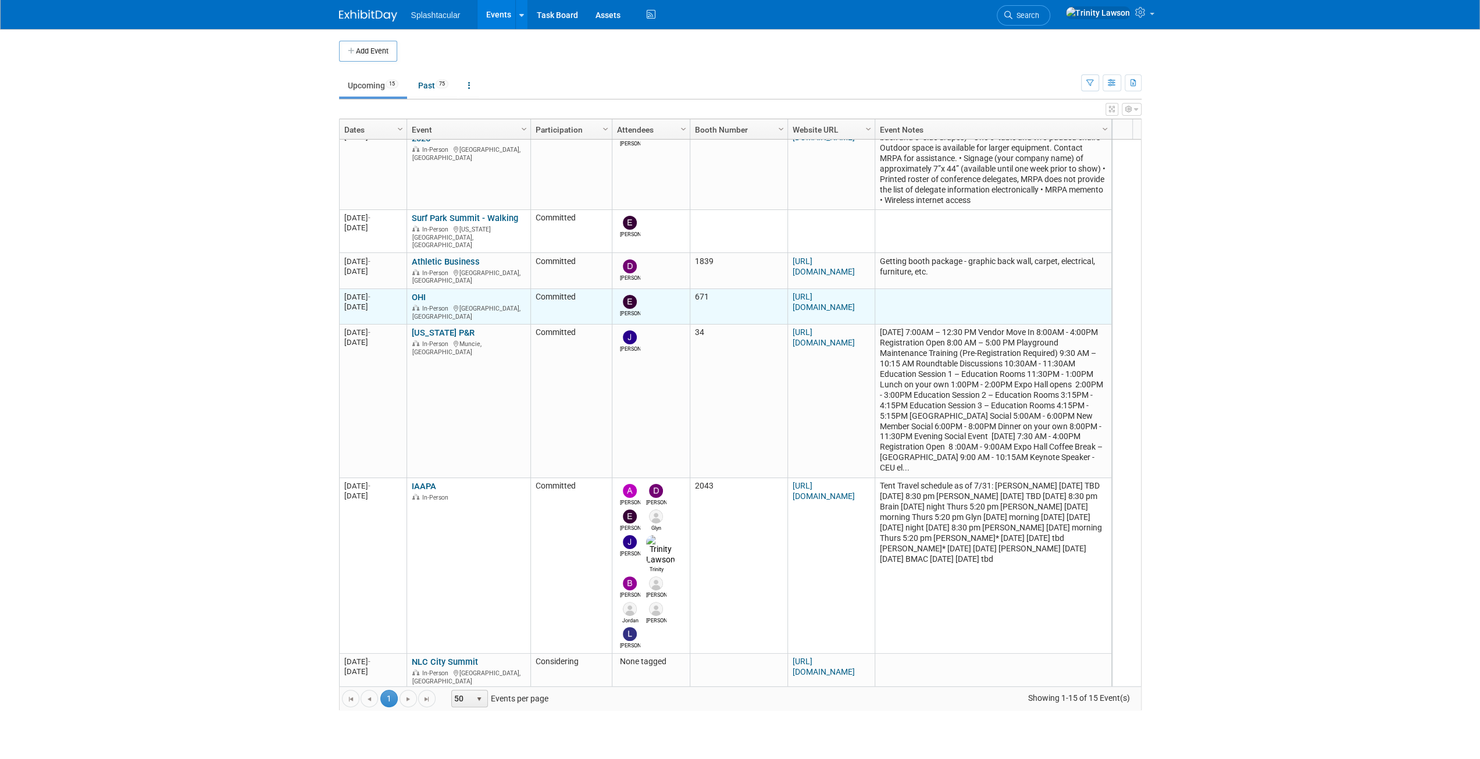
scroll to position [419, 0]
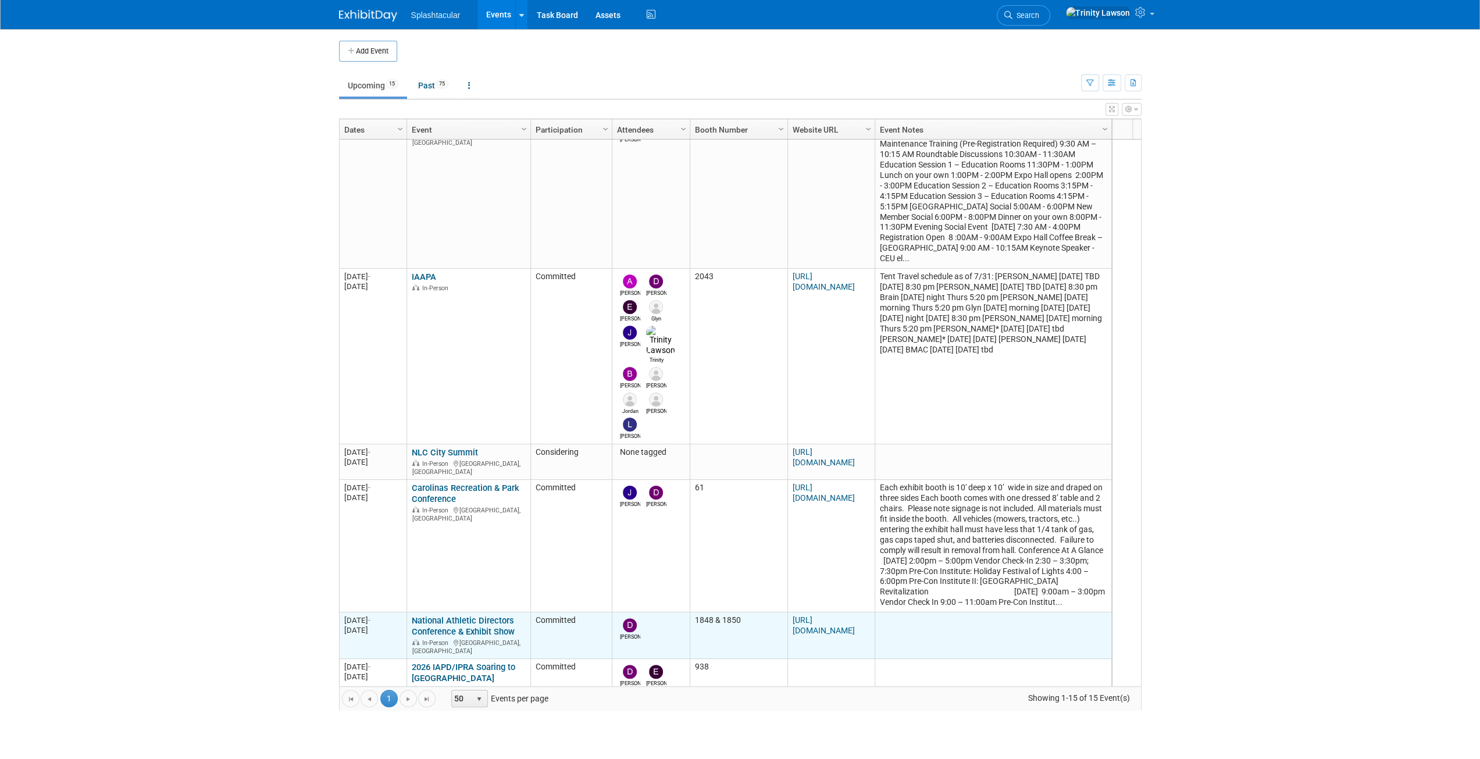
click at [440, 615] on link "National Athletic Directors Conference & Exhibit Show" at bounding box center [463, 626] width 103 height 22
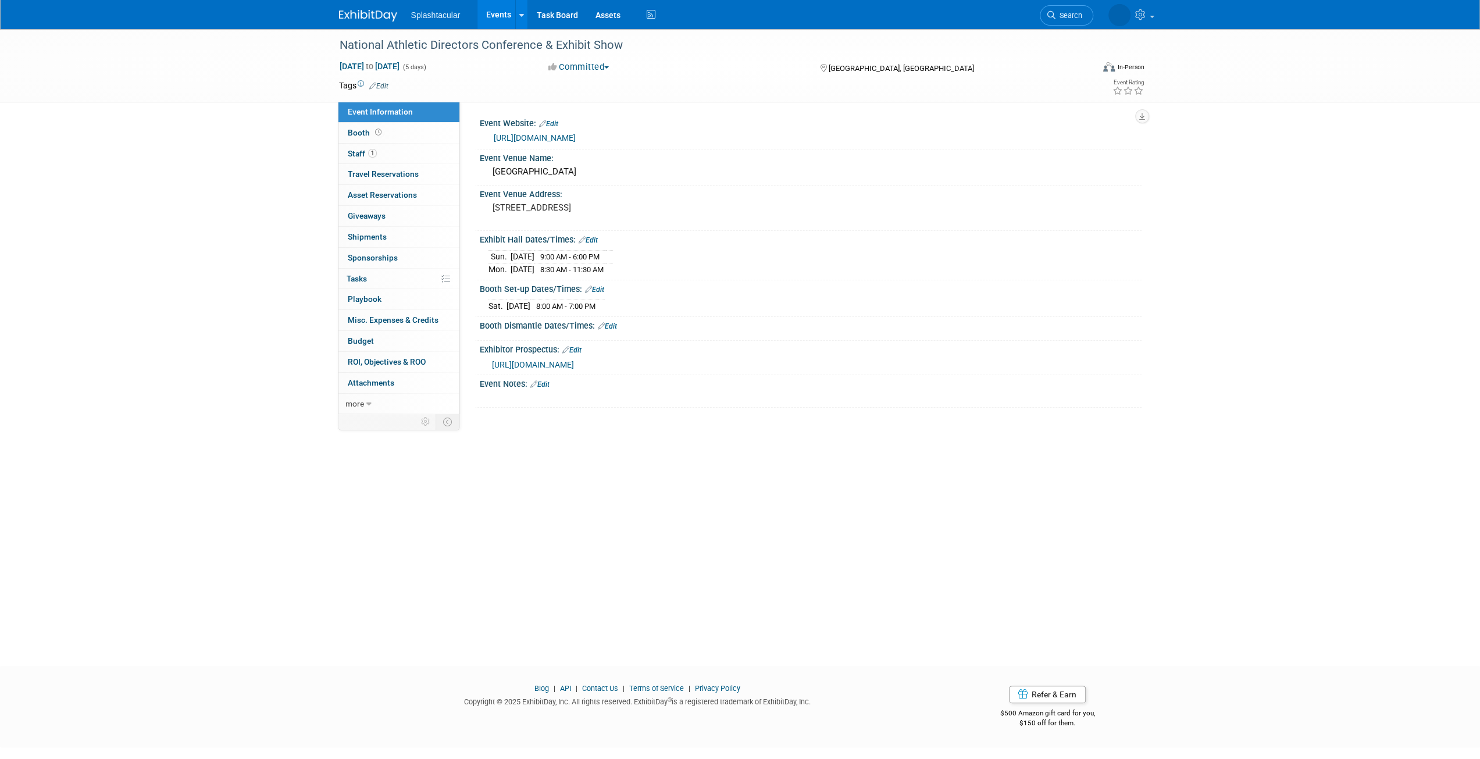
click at [574, 361] on span "[URL][DOMAIN_NAME]" at bounding box center [533, 364] width 82 height 9
click at [571, 136] on link "[URL][DOMAIN_NAME]" at bounding box center [535, 137] width 82 height 9
click at [494, 17] on link "Events" at bounding box center [498, 14] width 42 height 29
